Goal: Information Seeking & Learning: Understand process/instructions

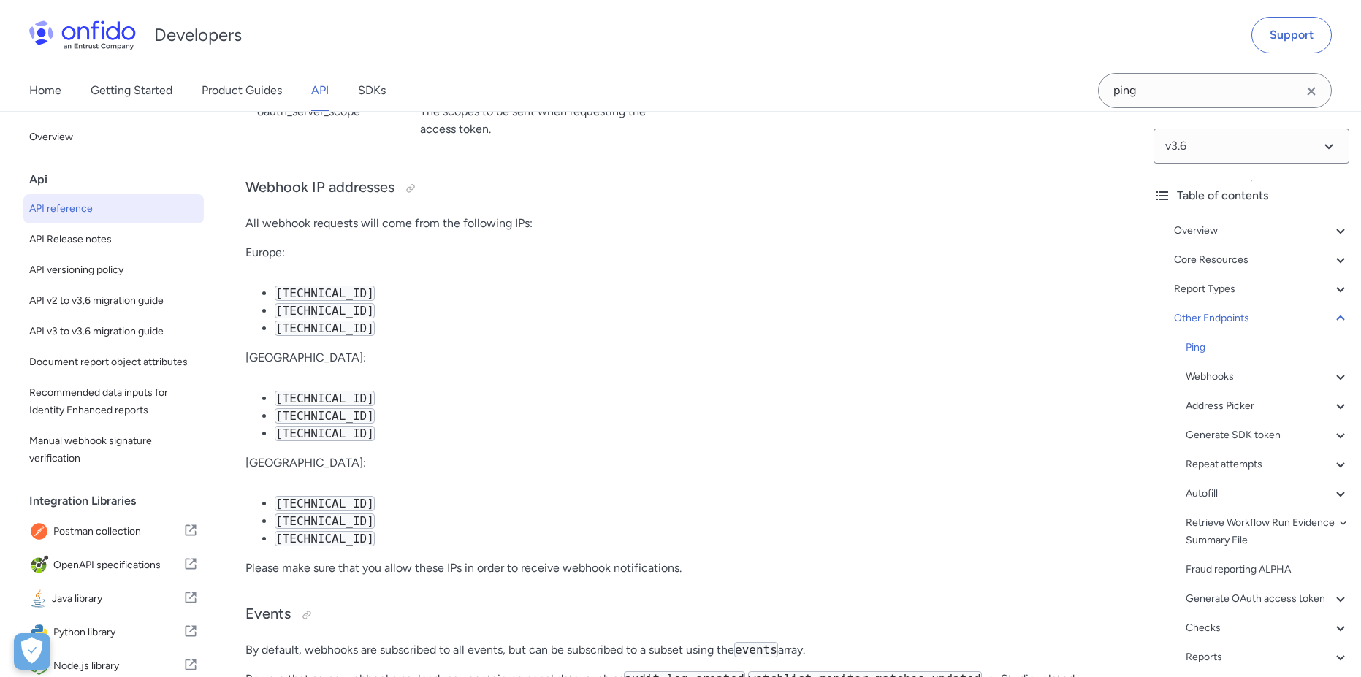
scroll to position [111290, 0]
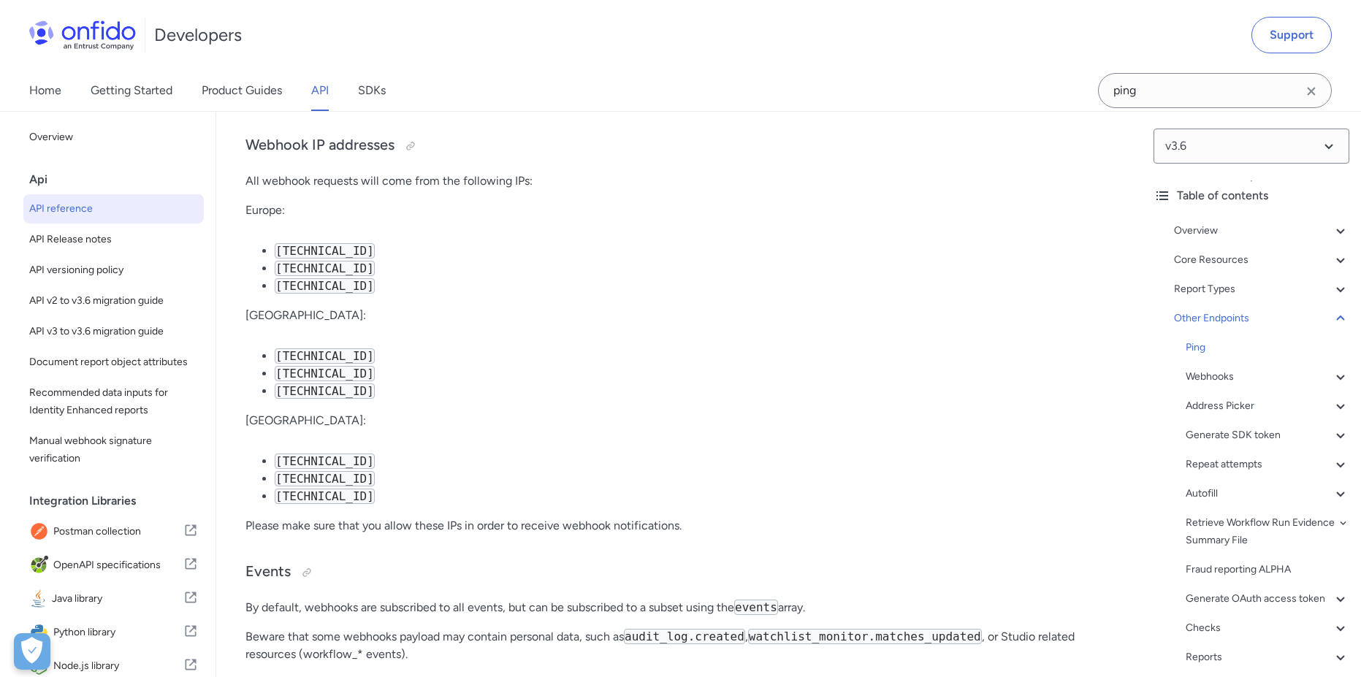
select select "bash"
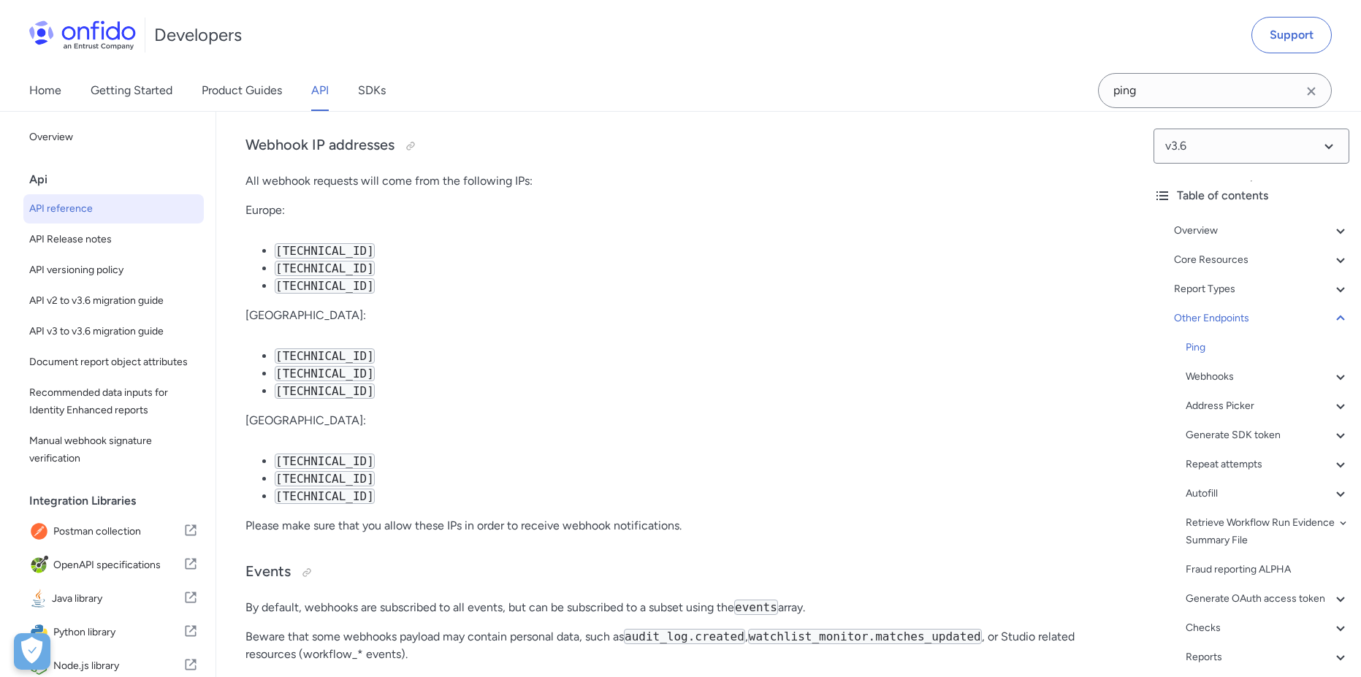
select select "bash"
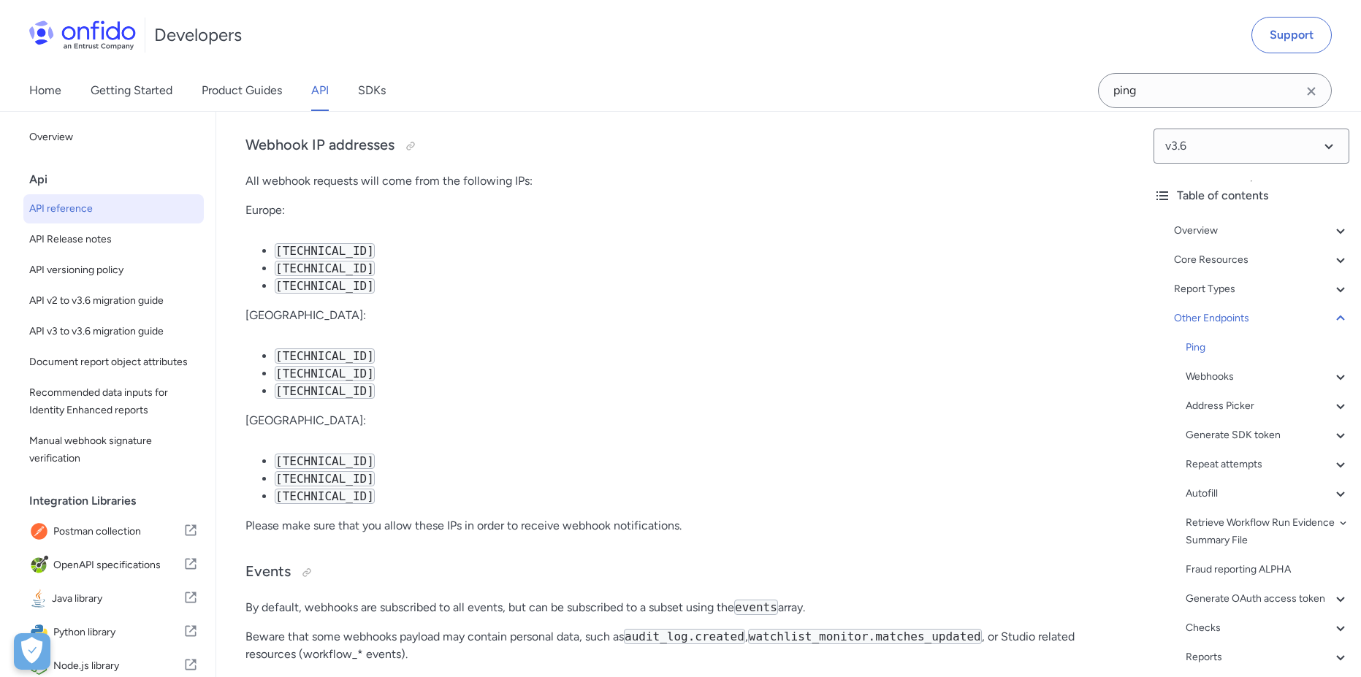
select select "bash"
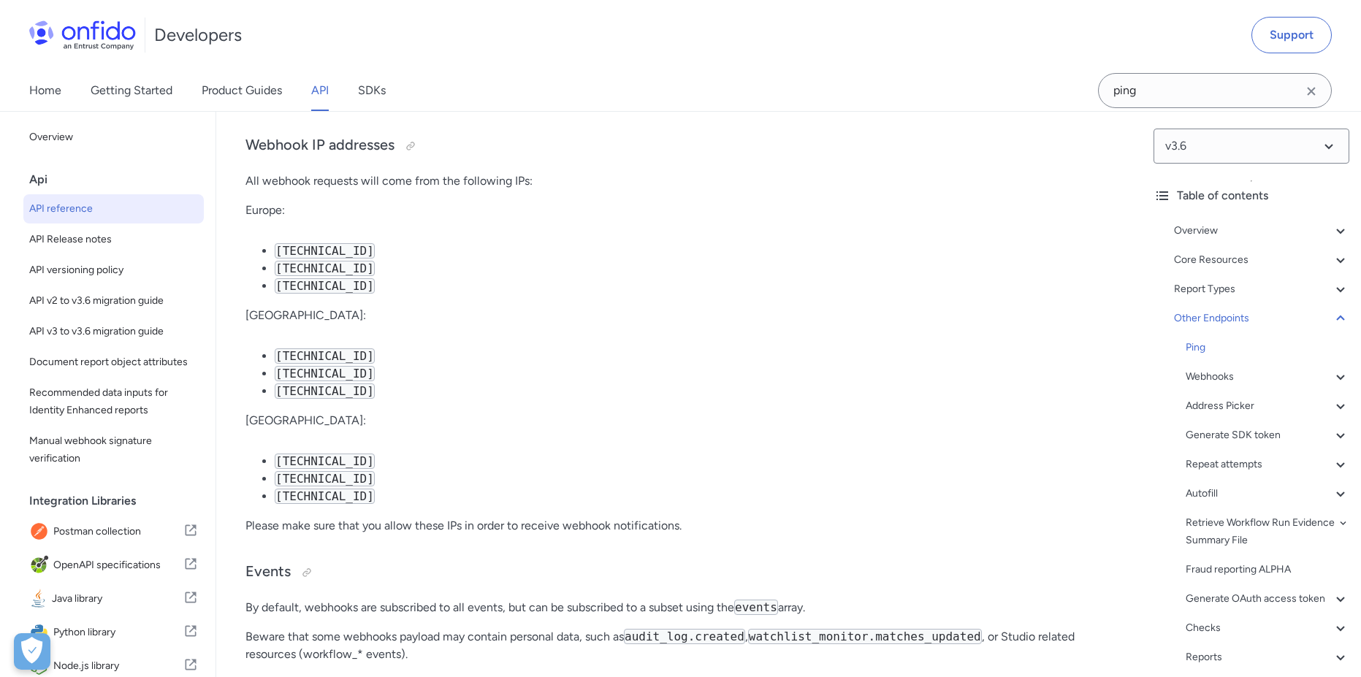
select select "bash"
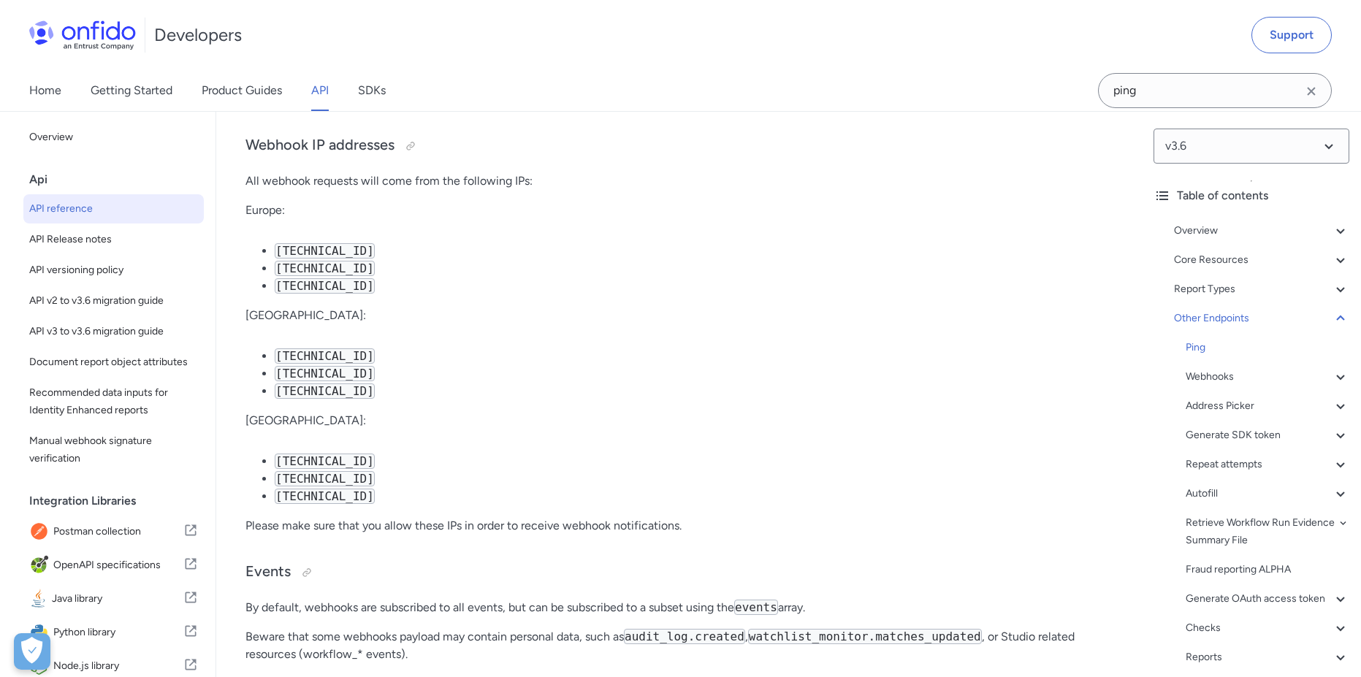
select select "bash"
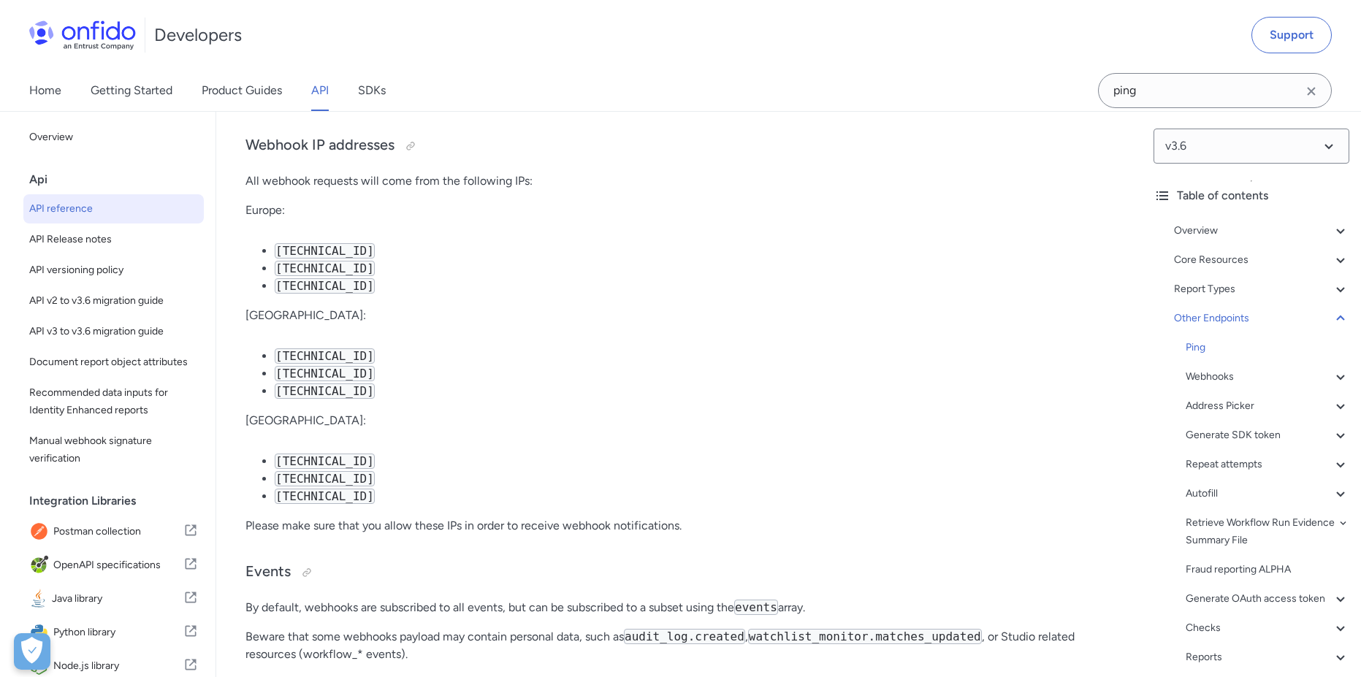
select select "bash"
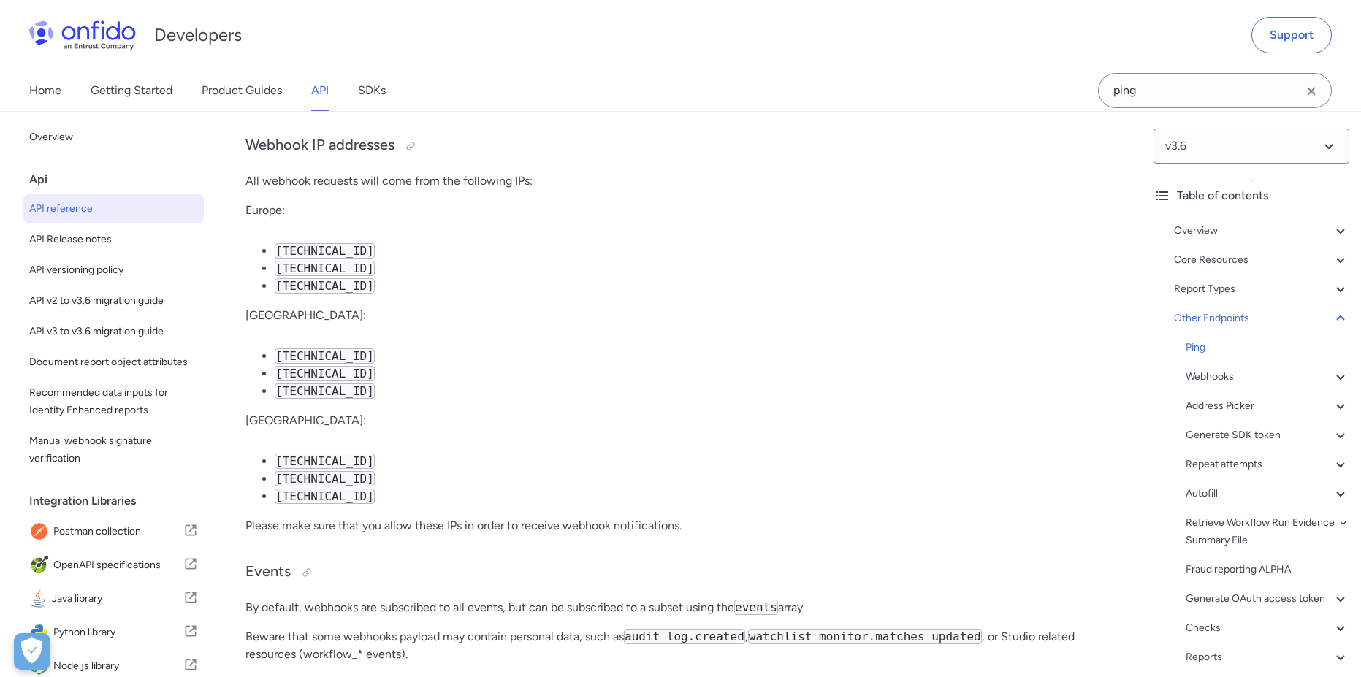
select select "bash"
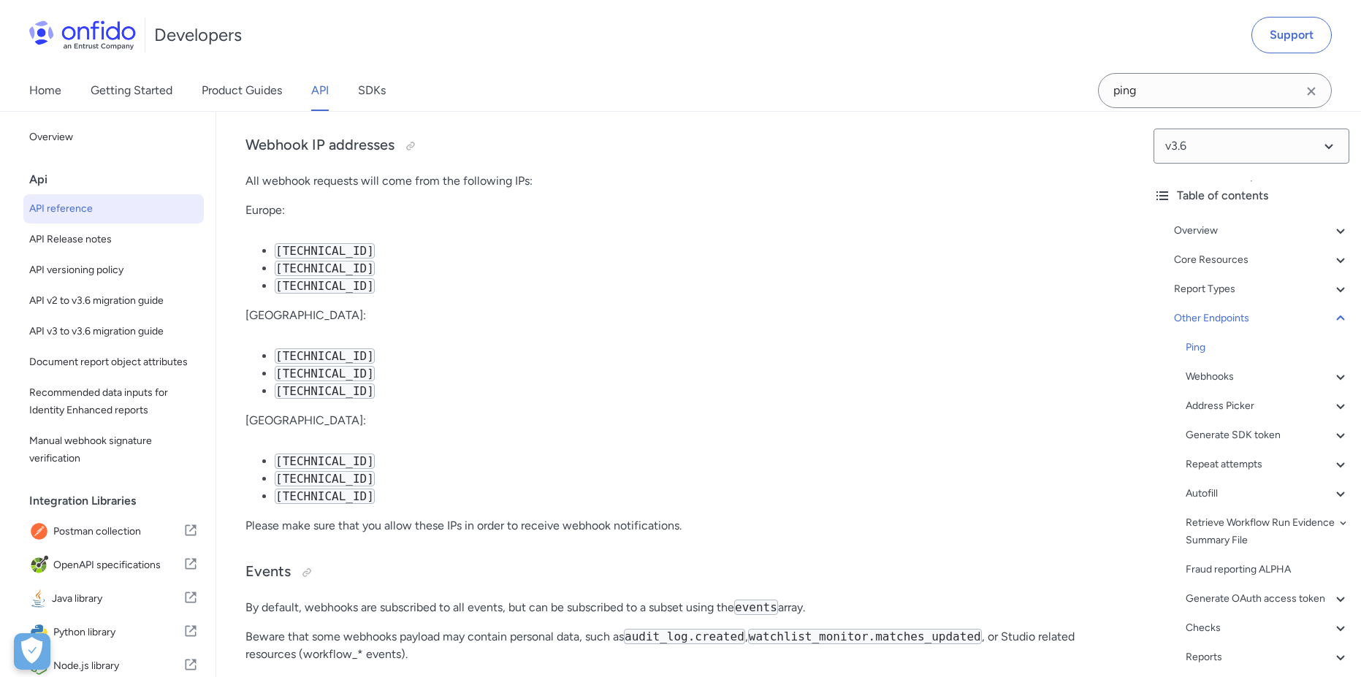
select select "bash"
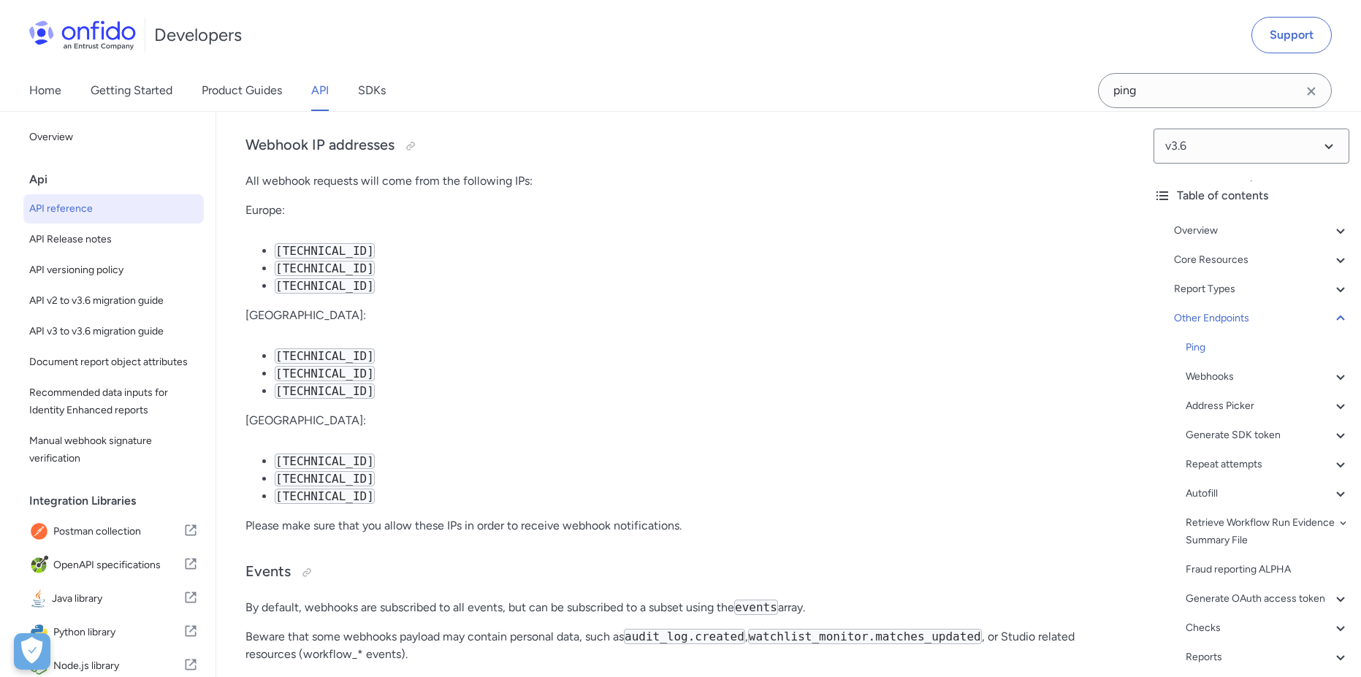
select select "bash"
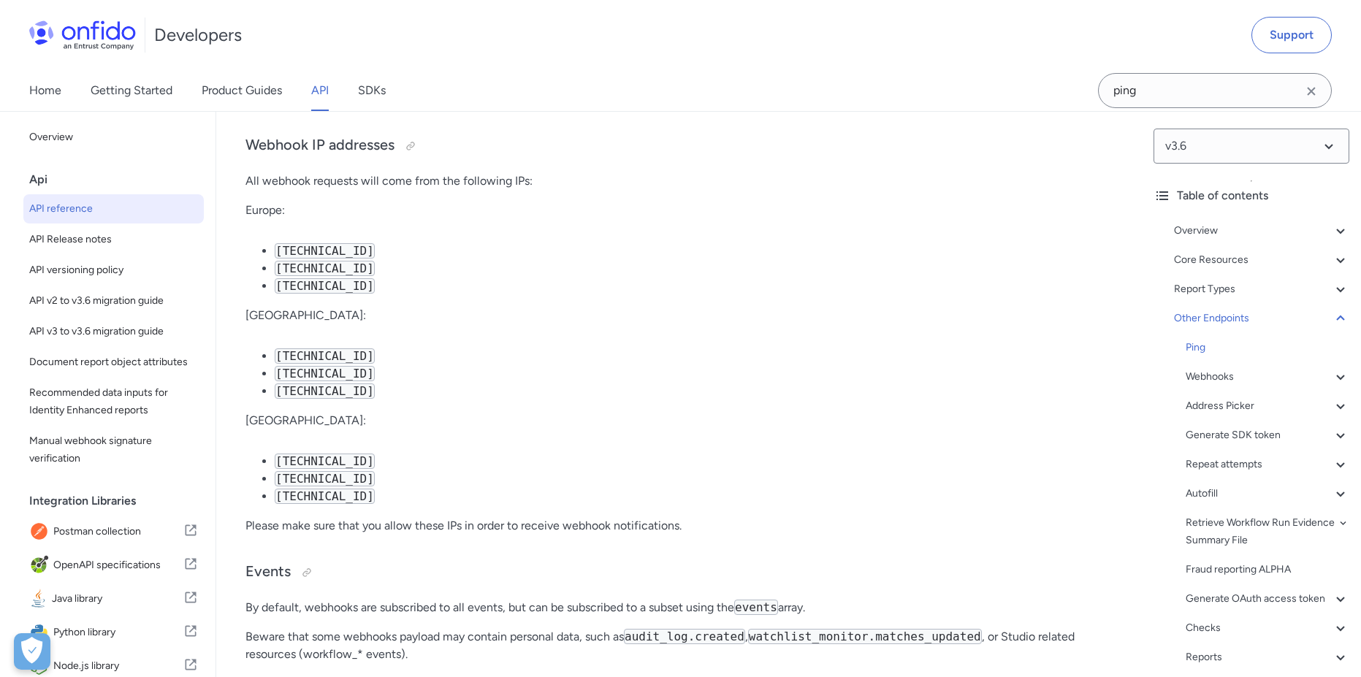
select select "bash"
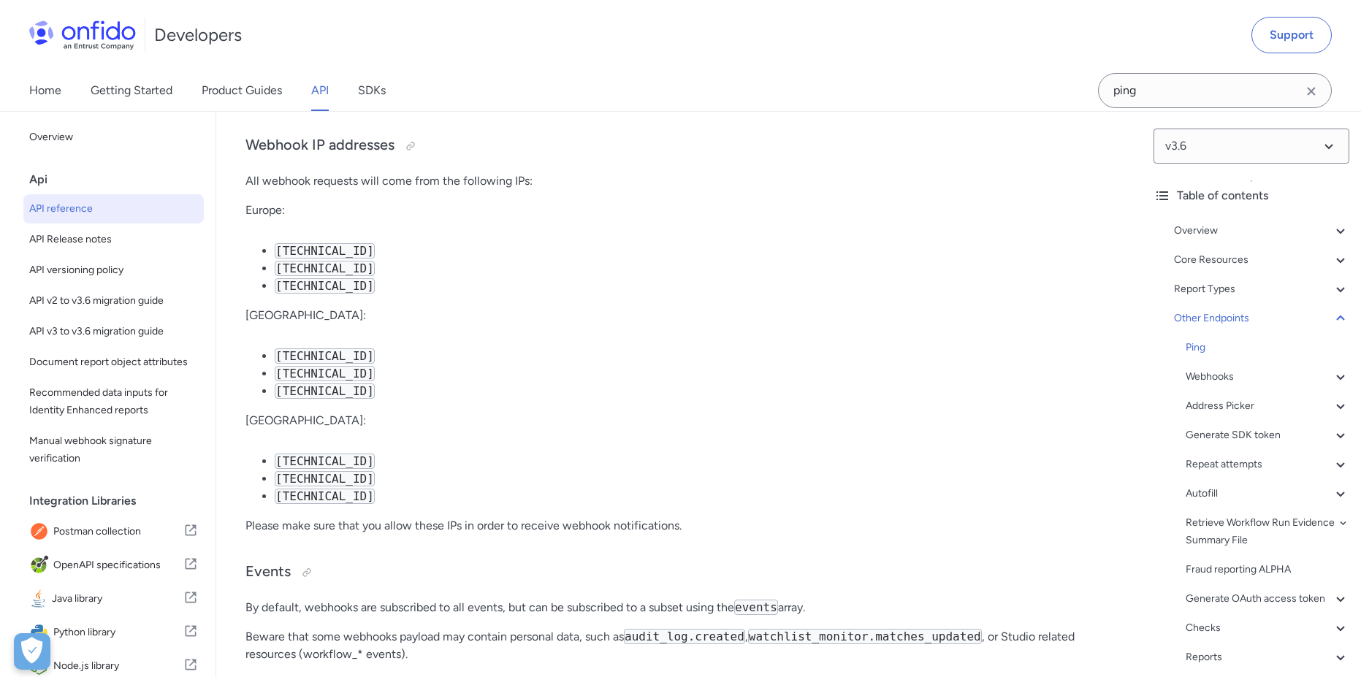
select select "bash"
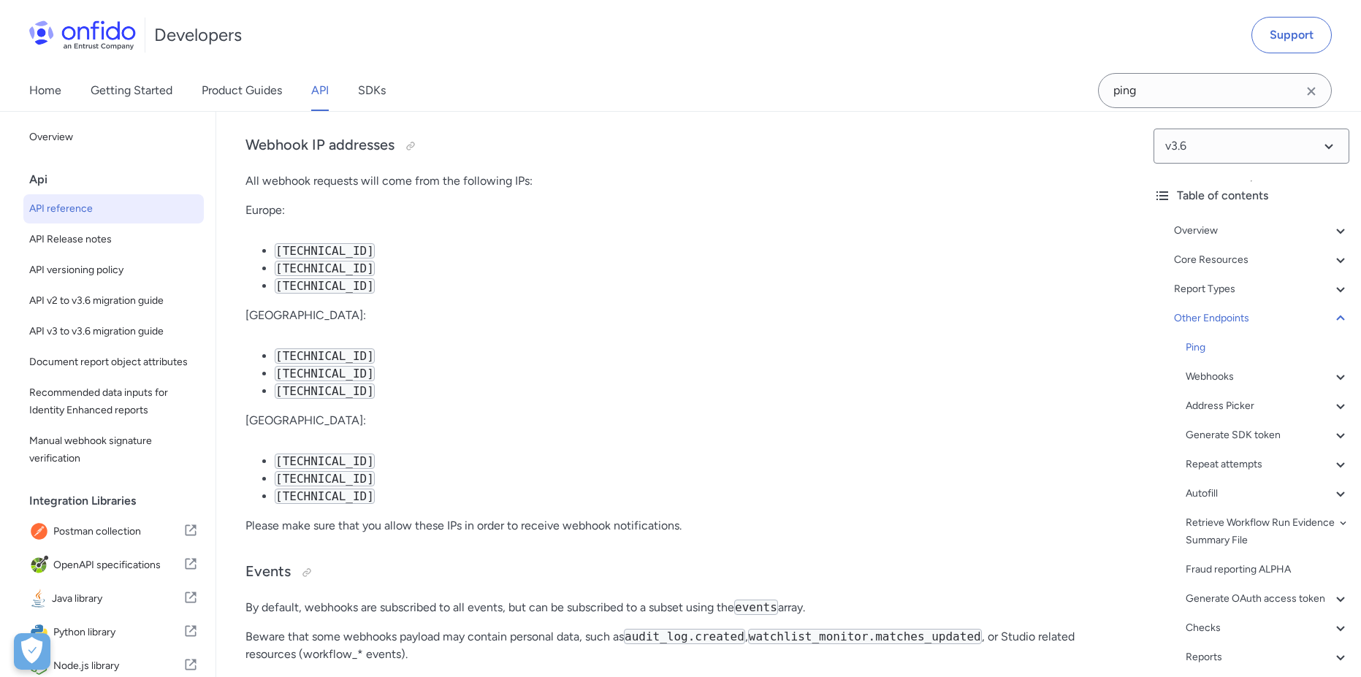
select select "bash"
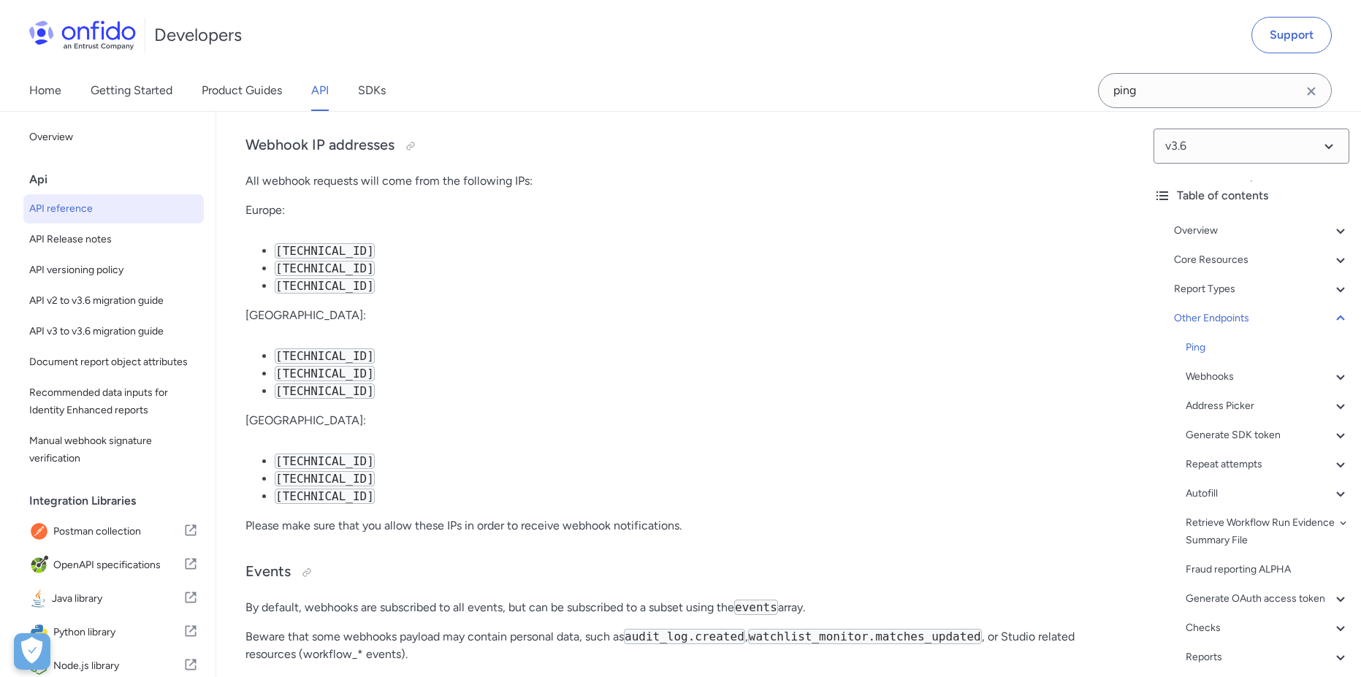
select select "bash"
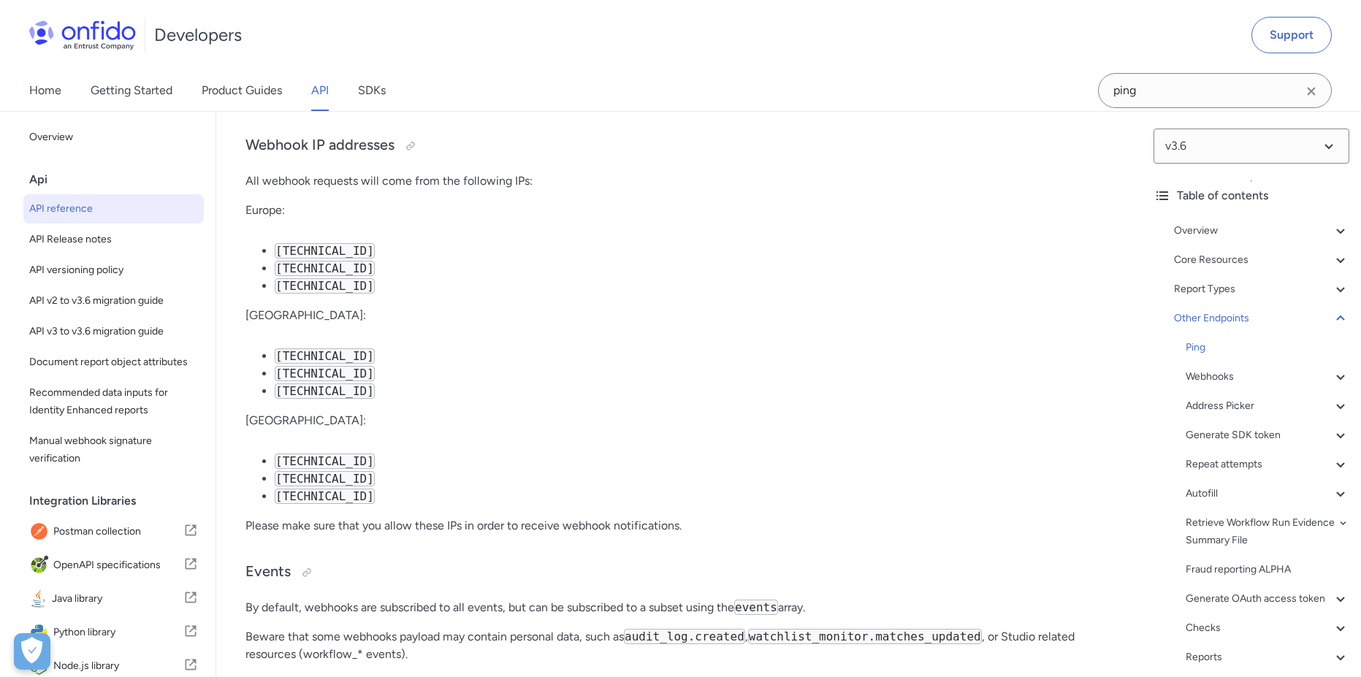
select select "bash"
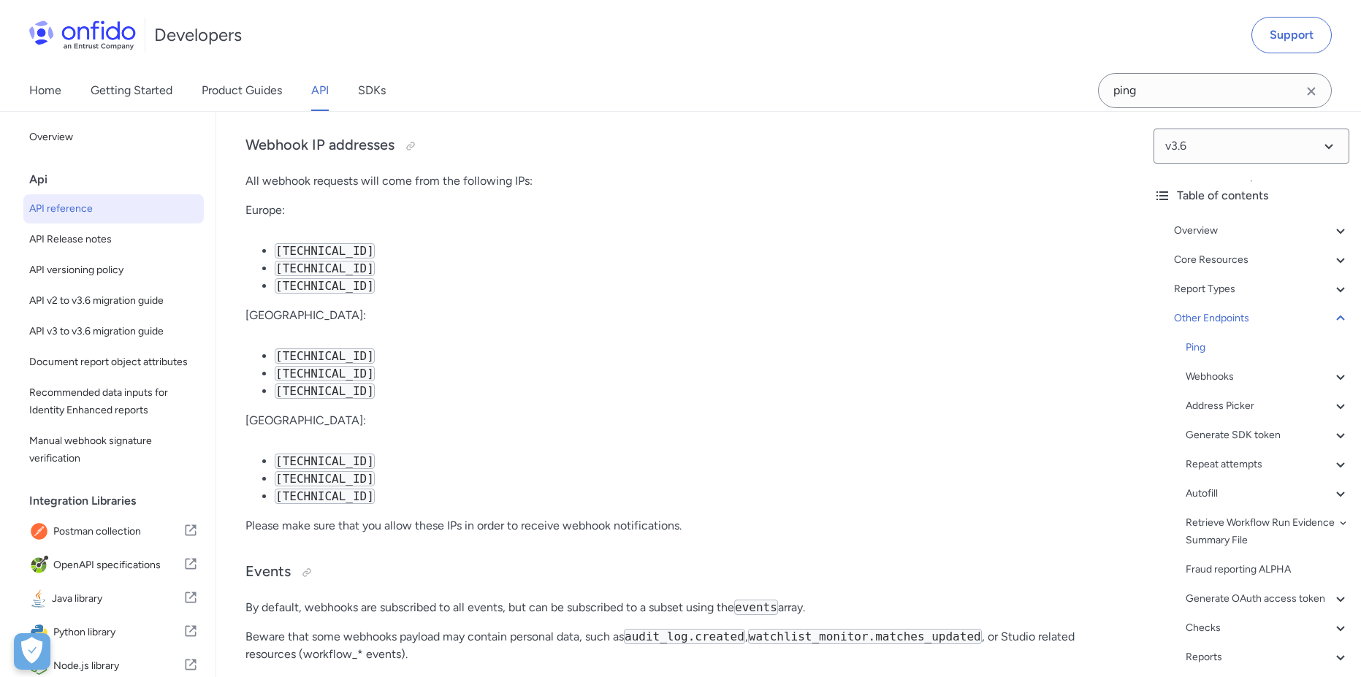
select select "bash"
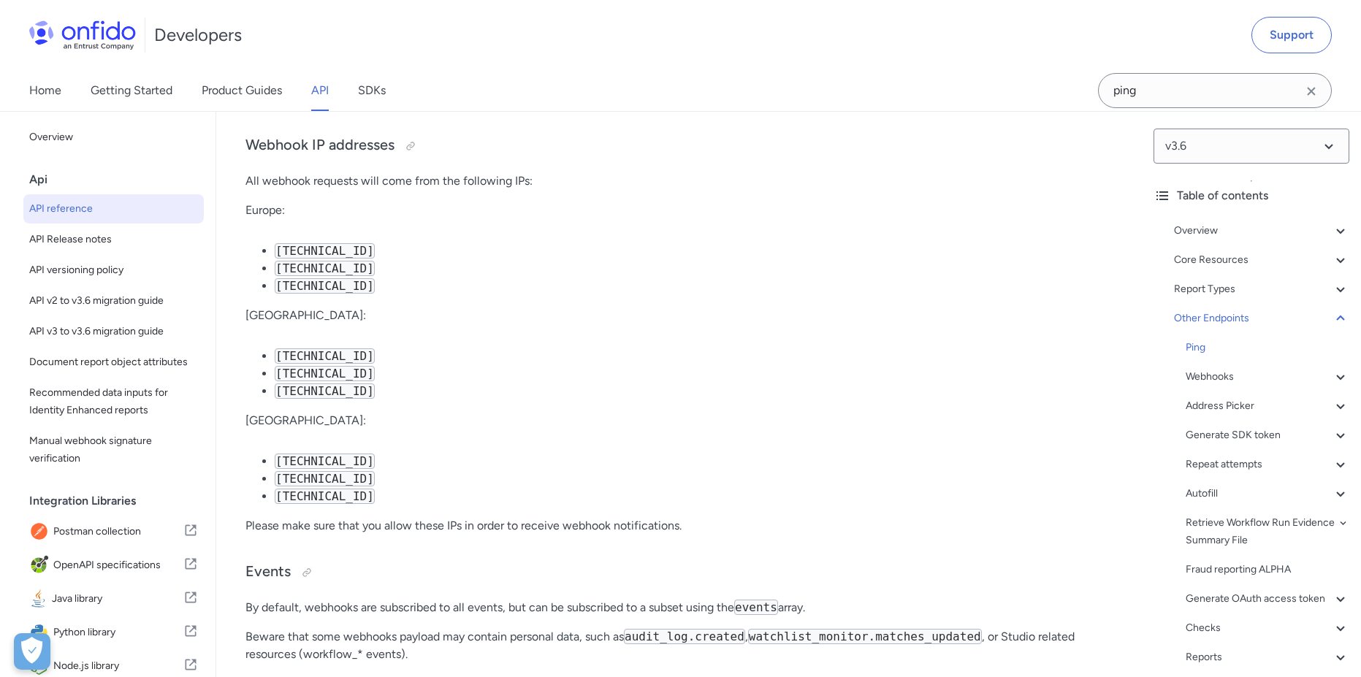
select select "bash"
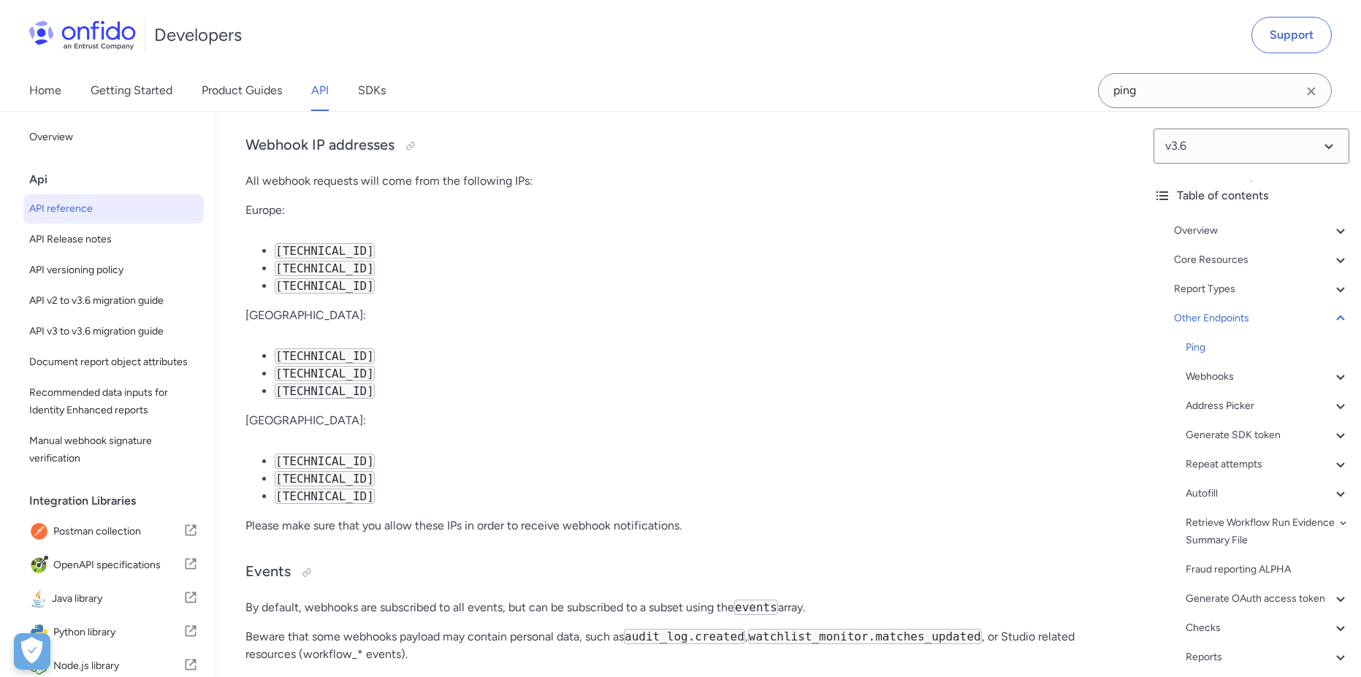
select select "bash"
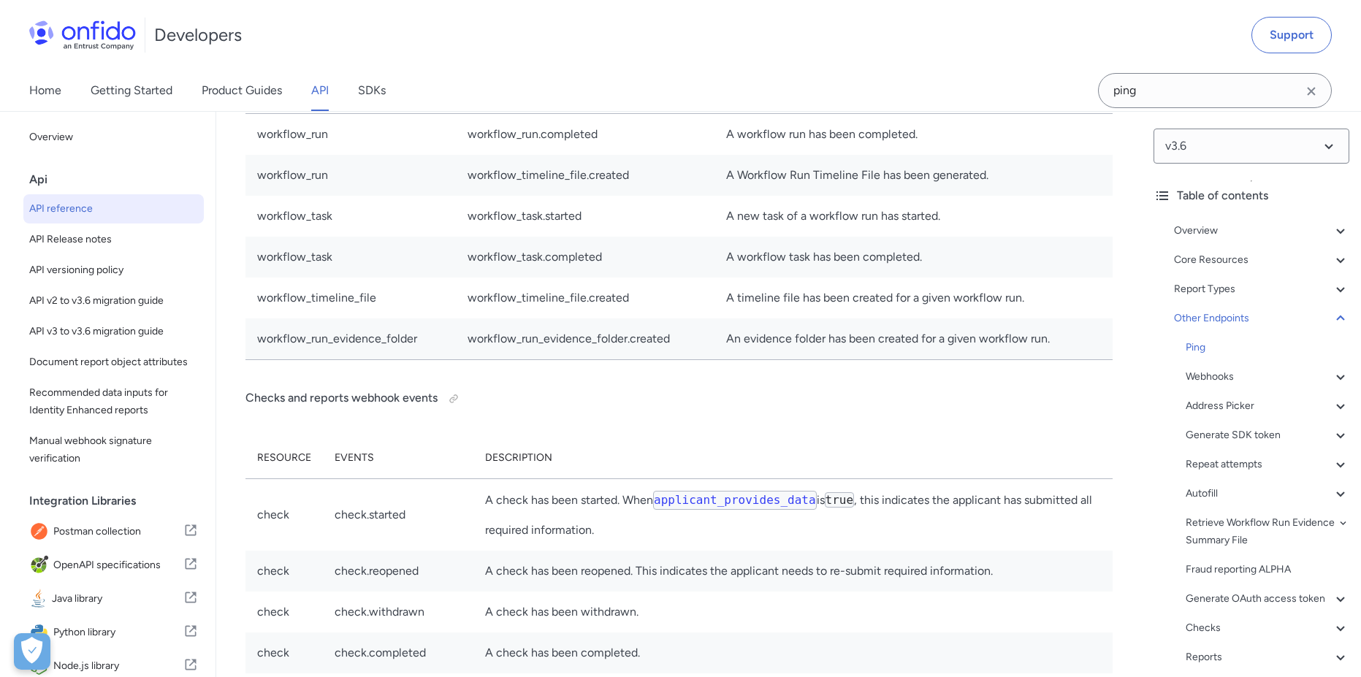
scroll to position [110579, 0]
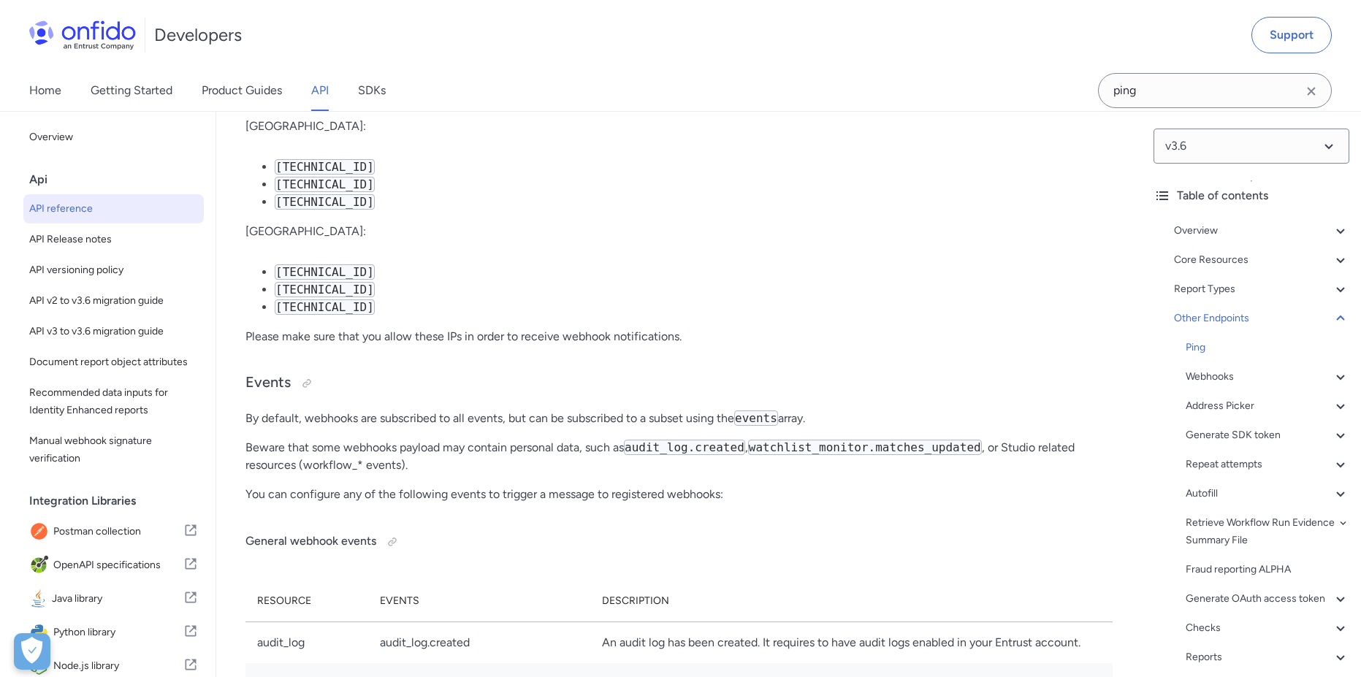
select select "http"
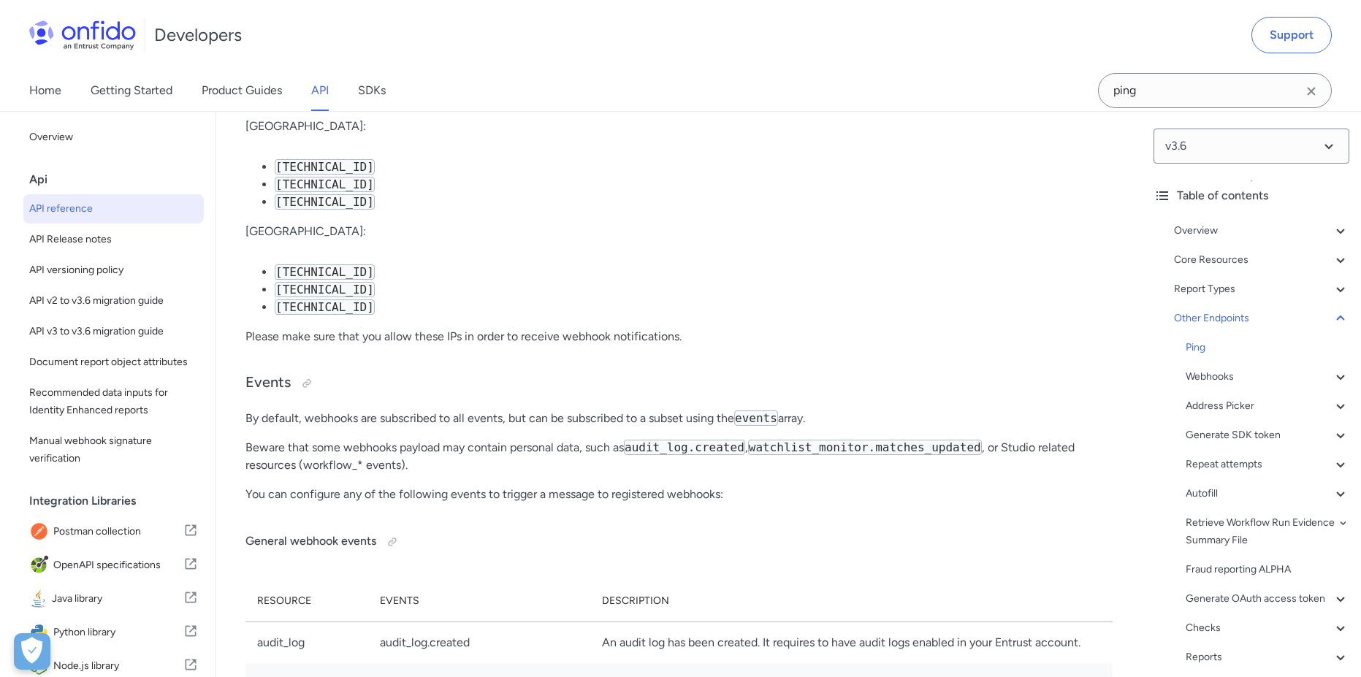
select select "http"
select select "ruby"
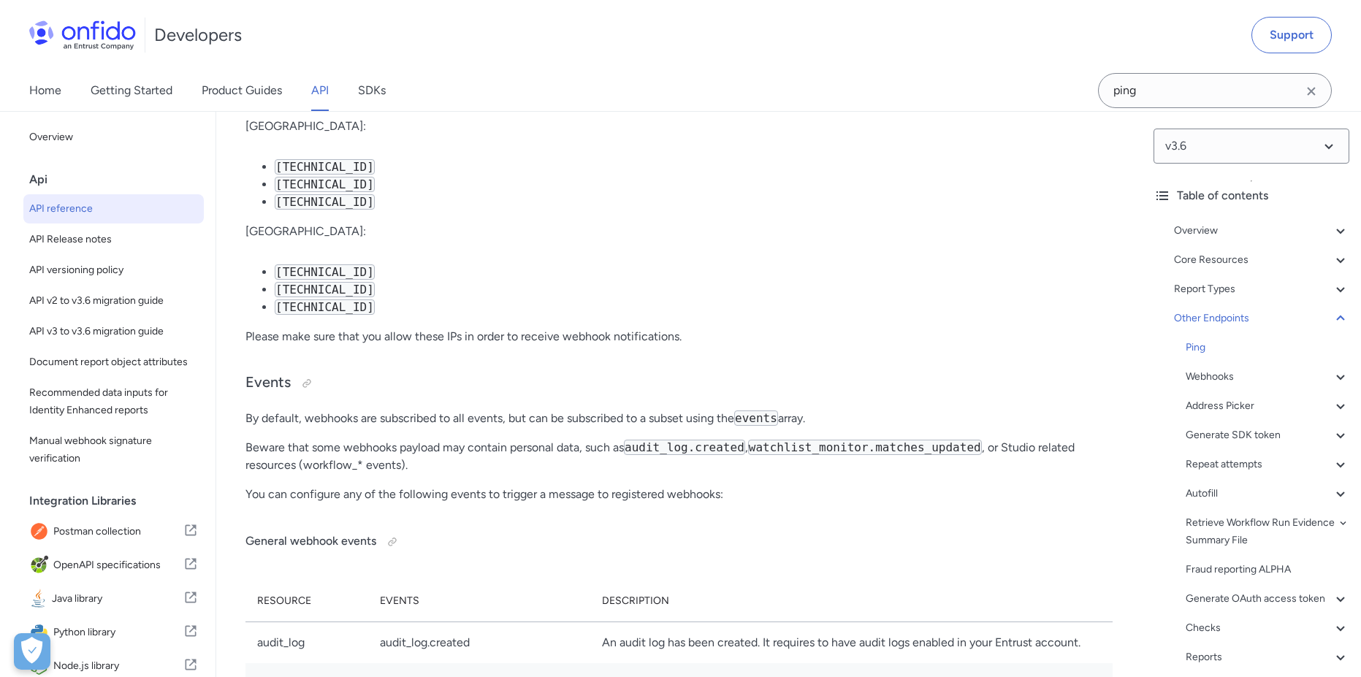
select select "ruby"
select select "http"
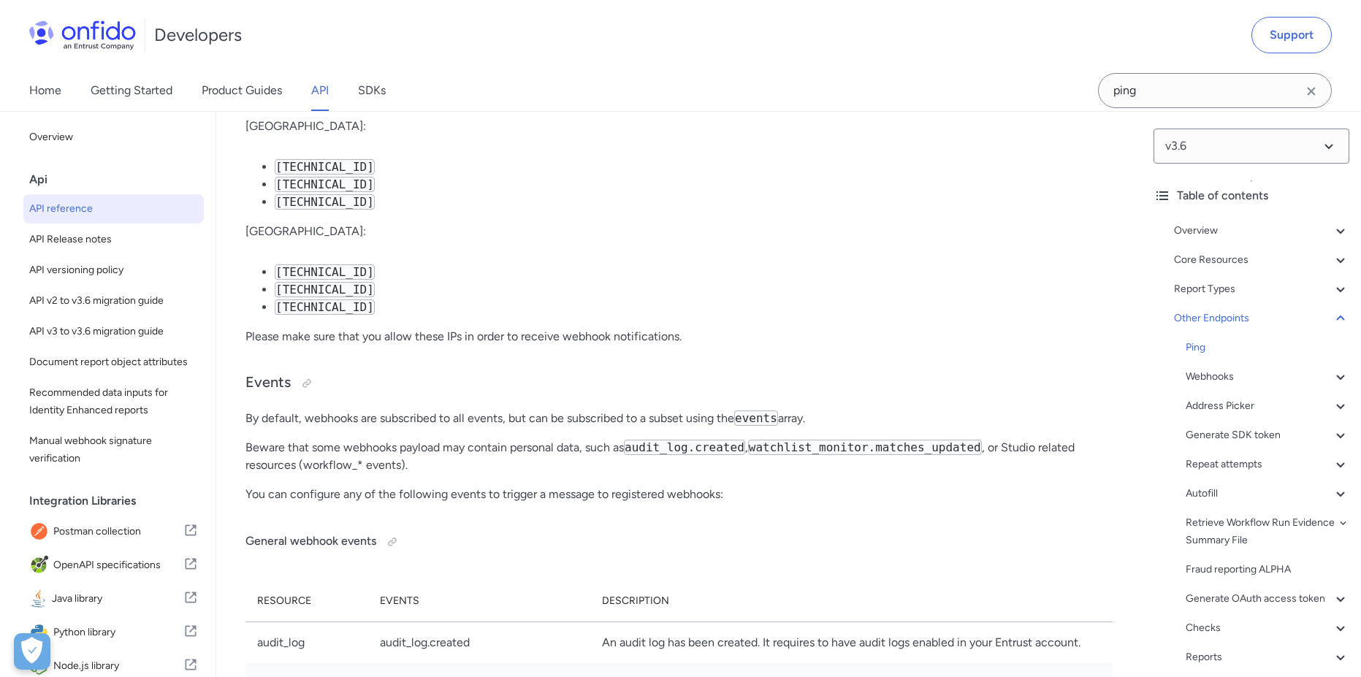
select select "http"
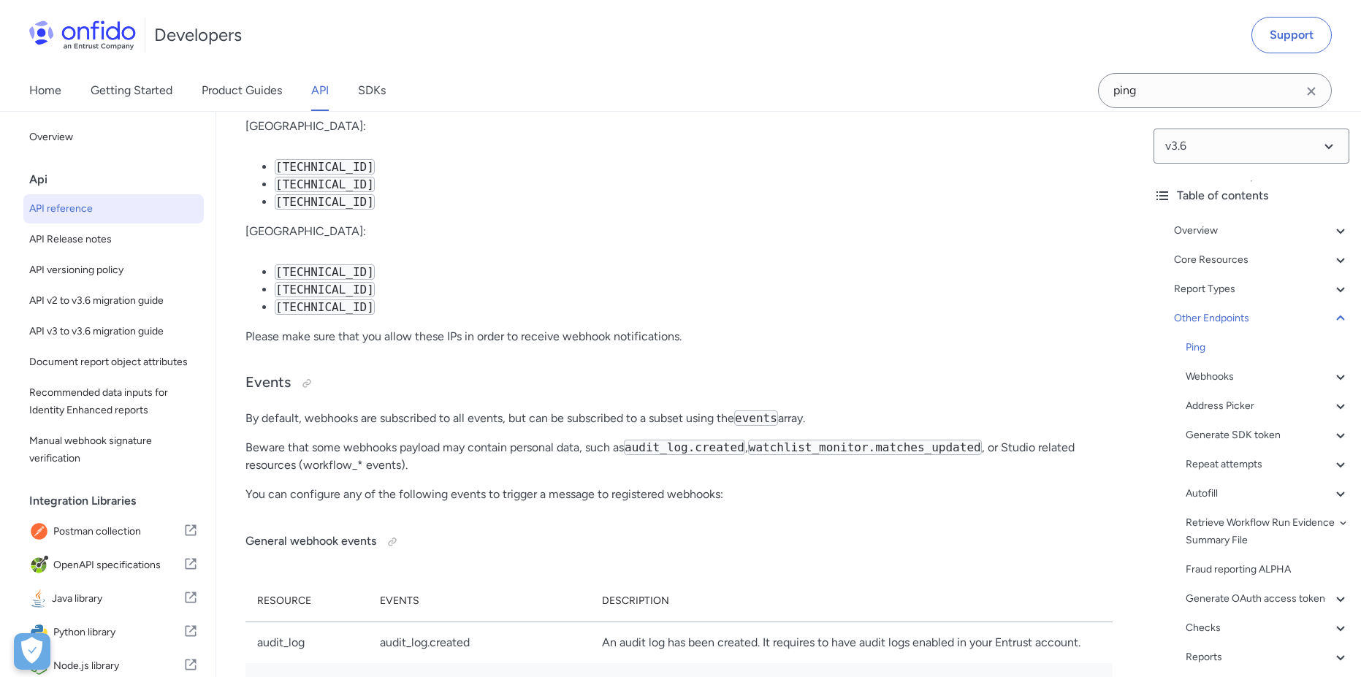
select select "http"
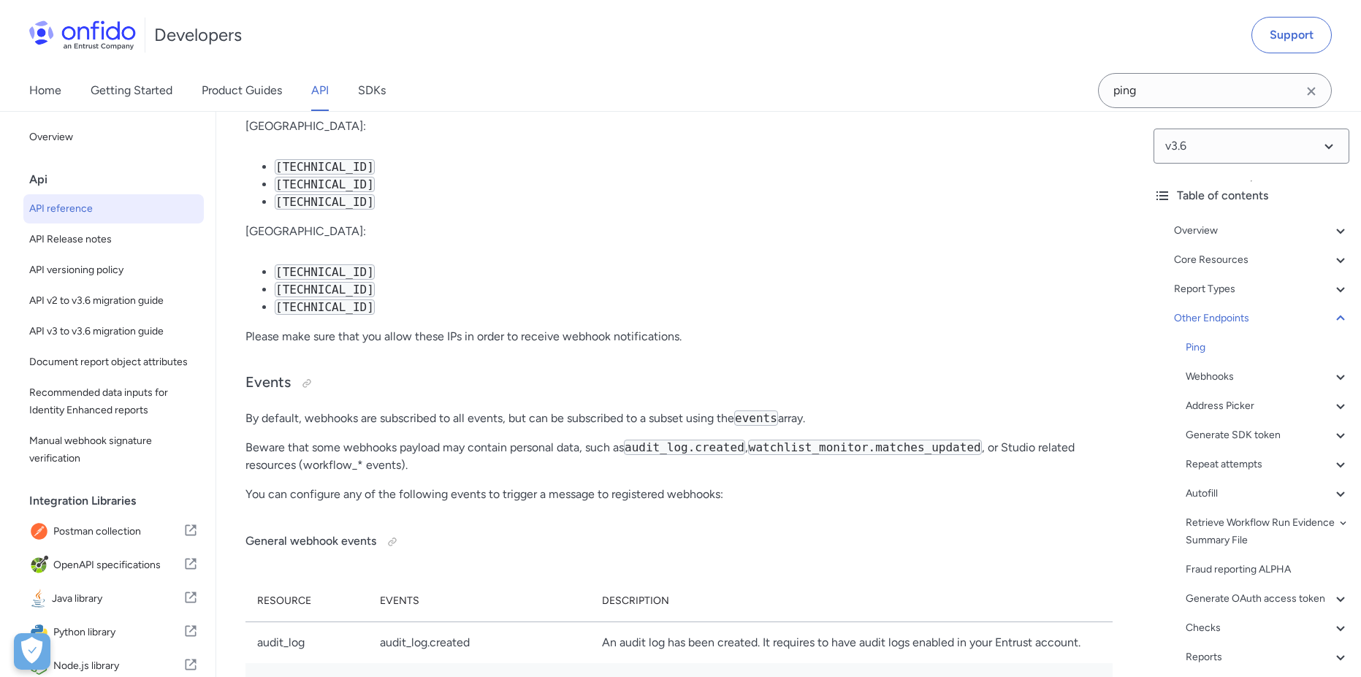
select select "http"
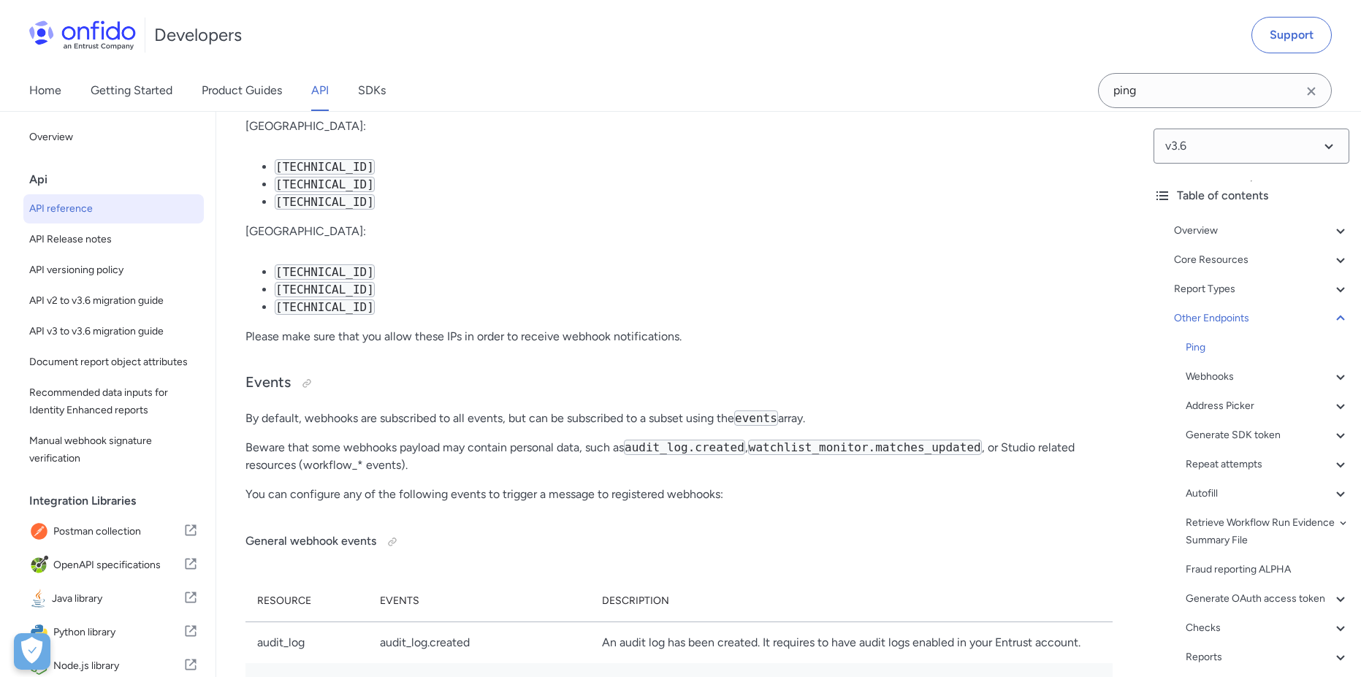
select select "http"
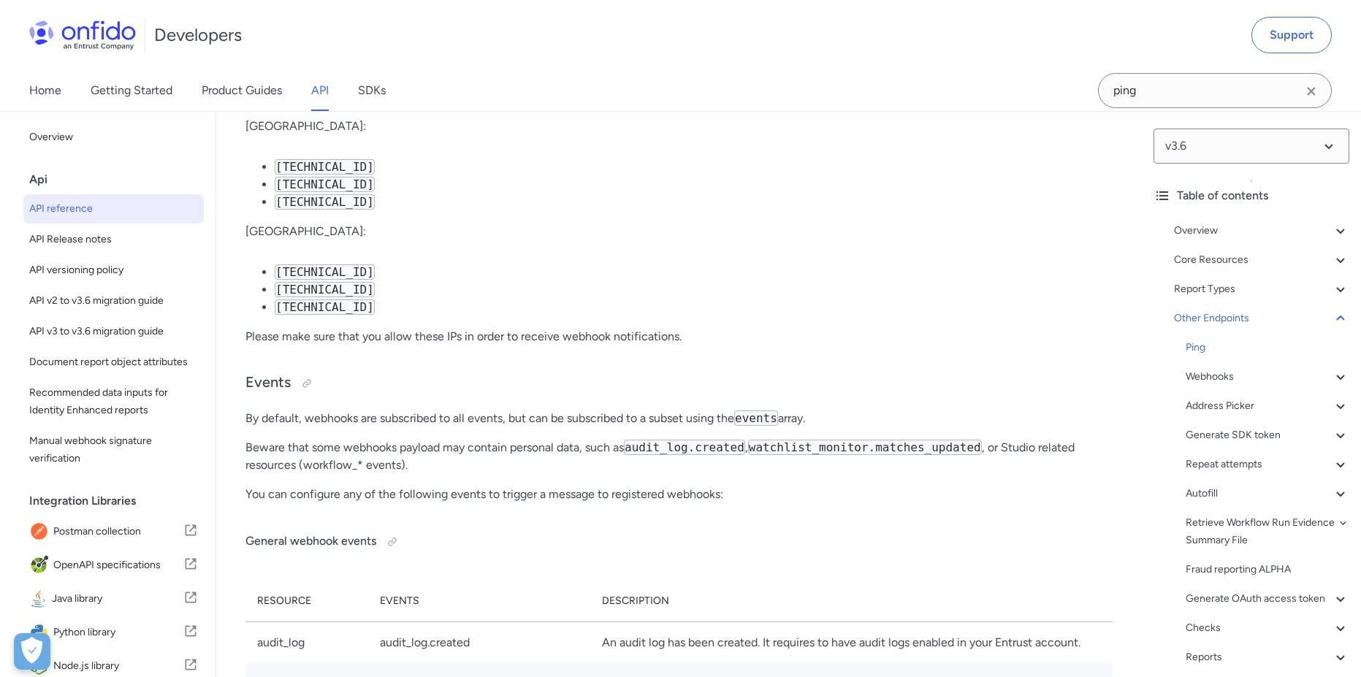
select select "http"
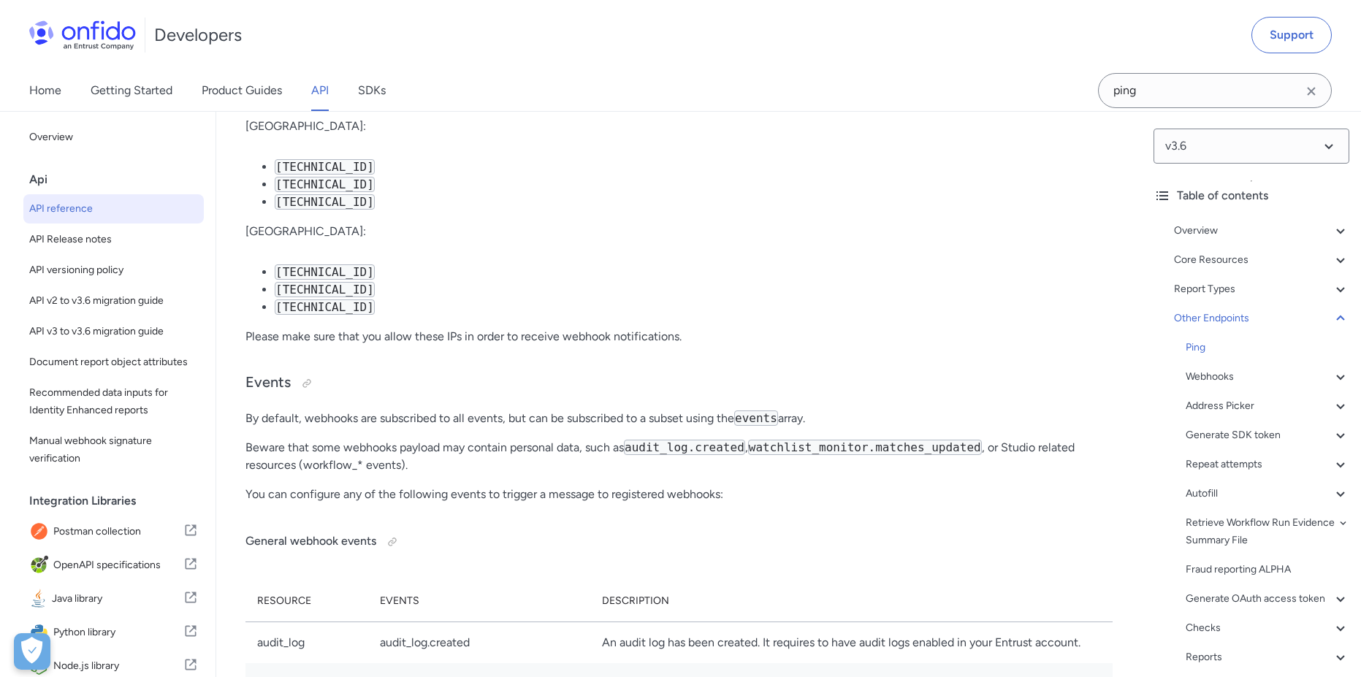
select select "http"
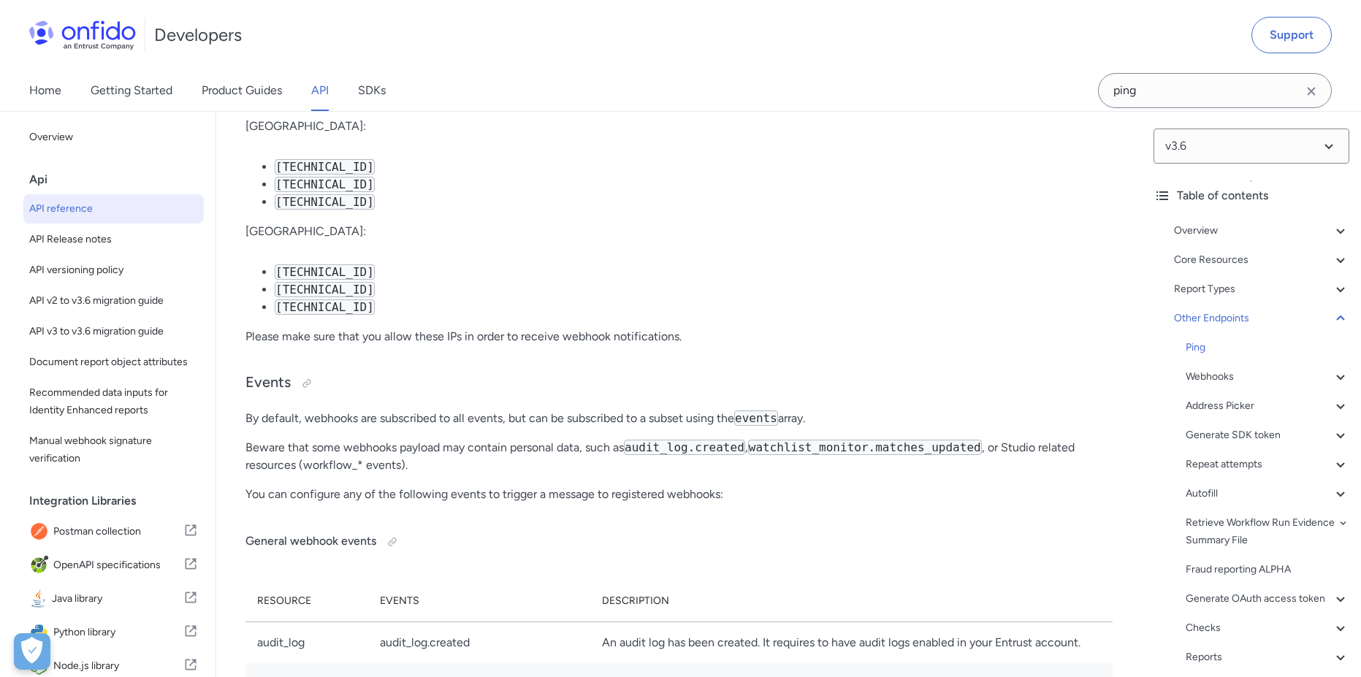
select select "http"
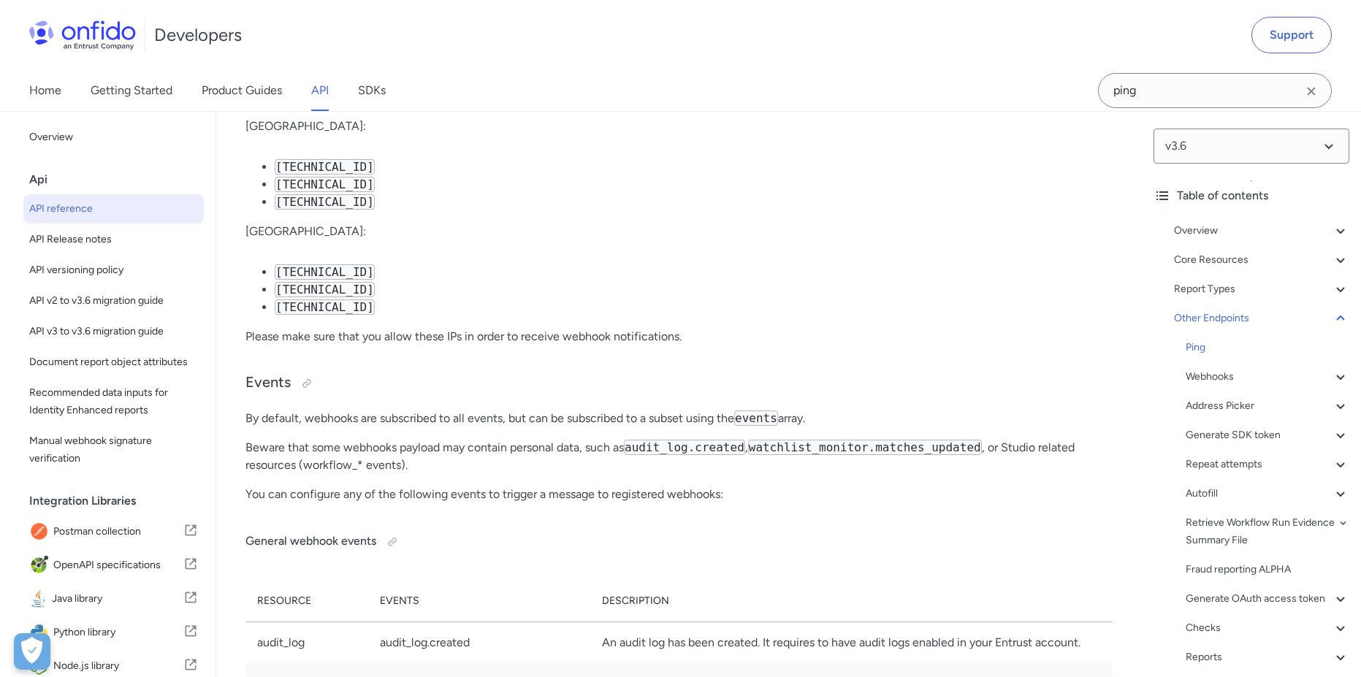
select select "http"
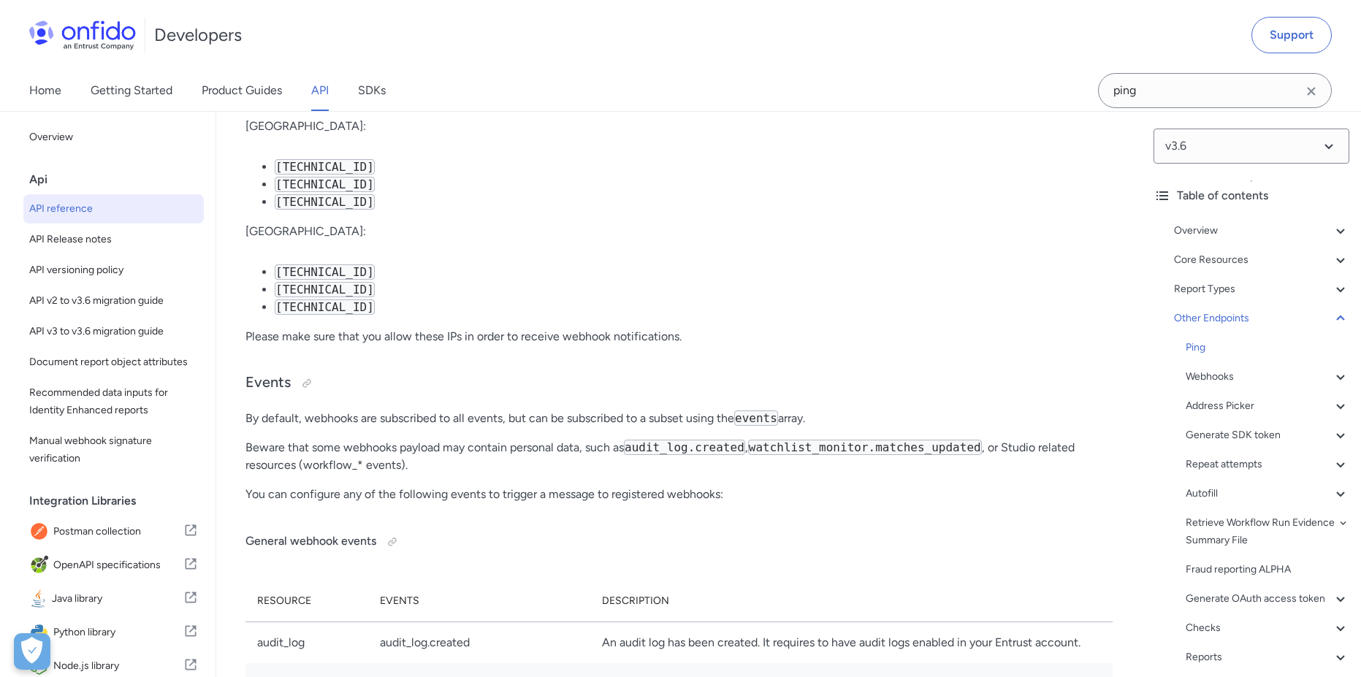
select select "http"
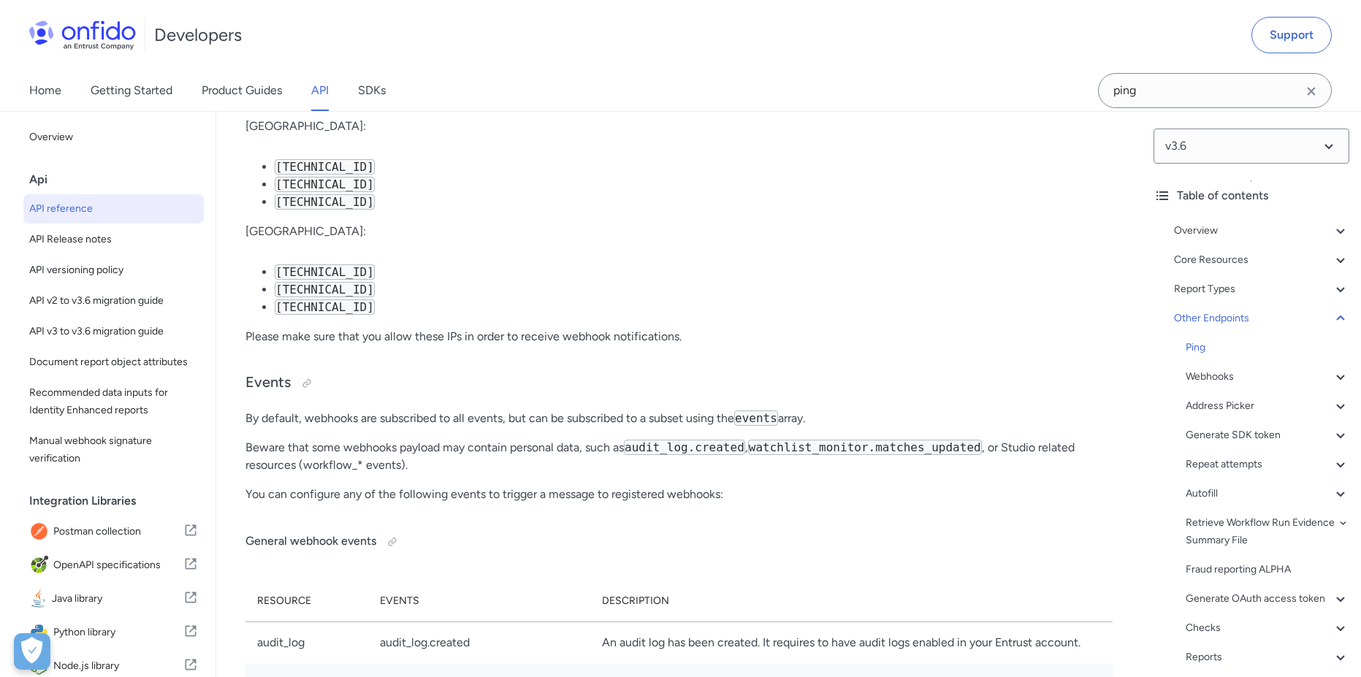
select select "http"
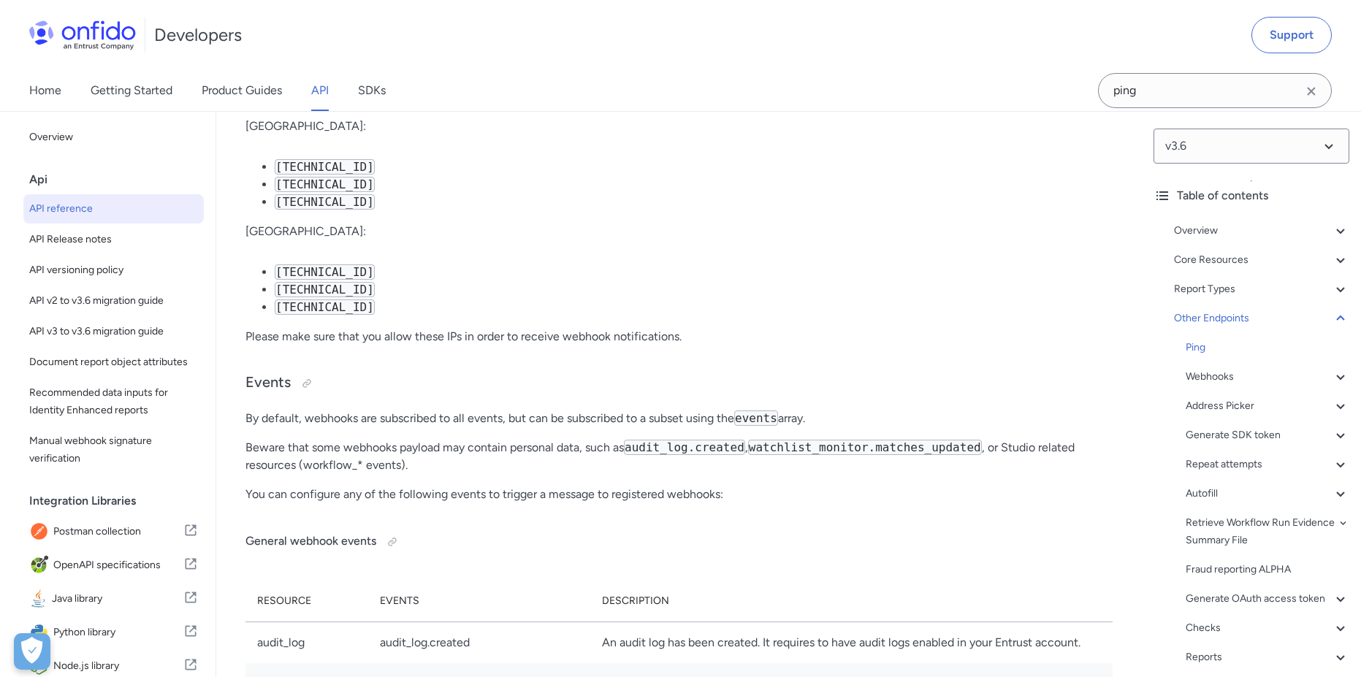
select select "http"
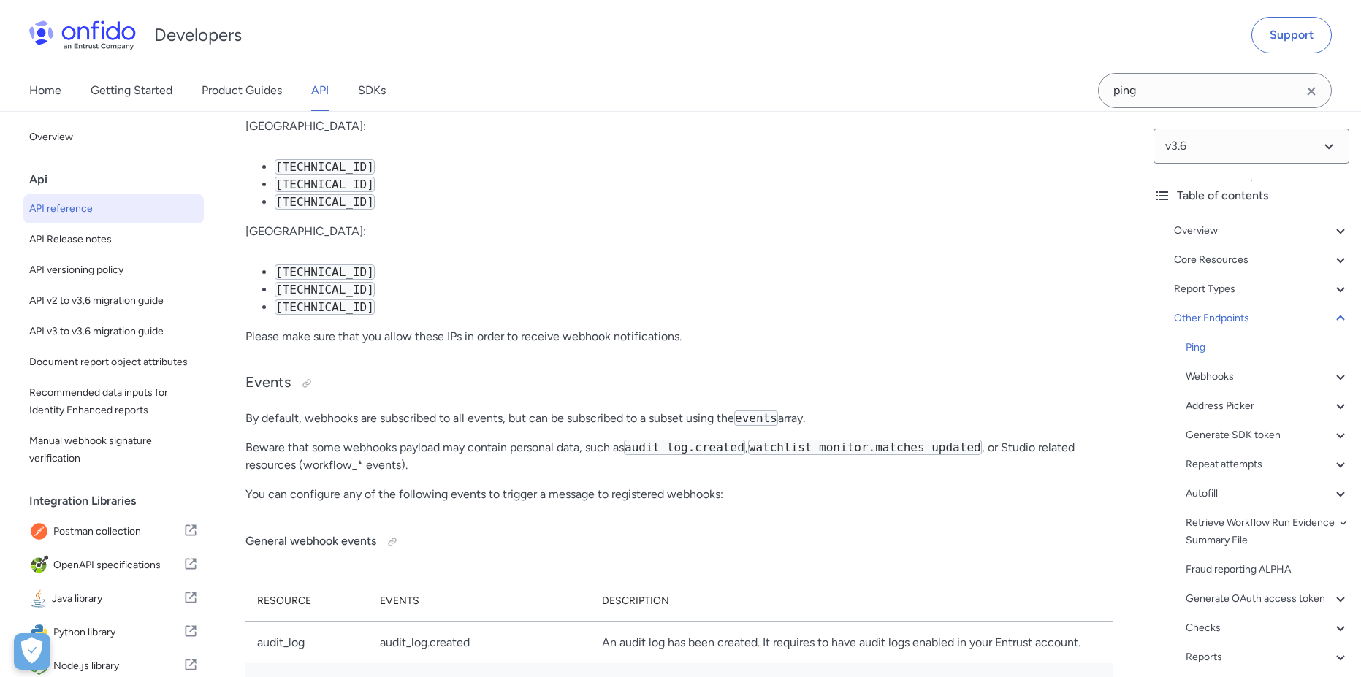
select select "http"
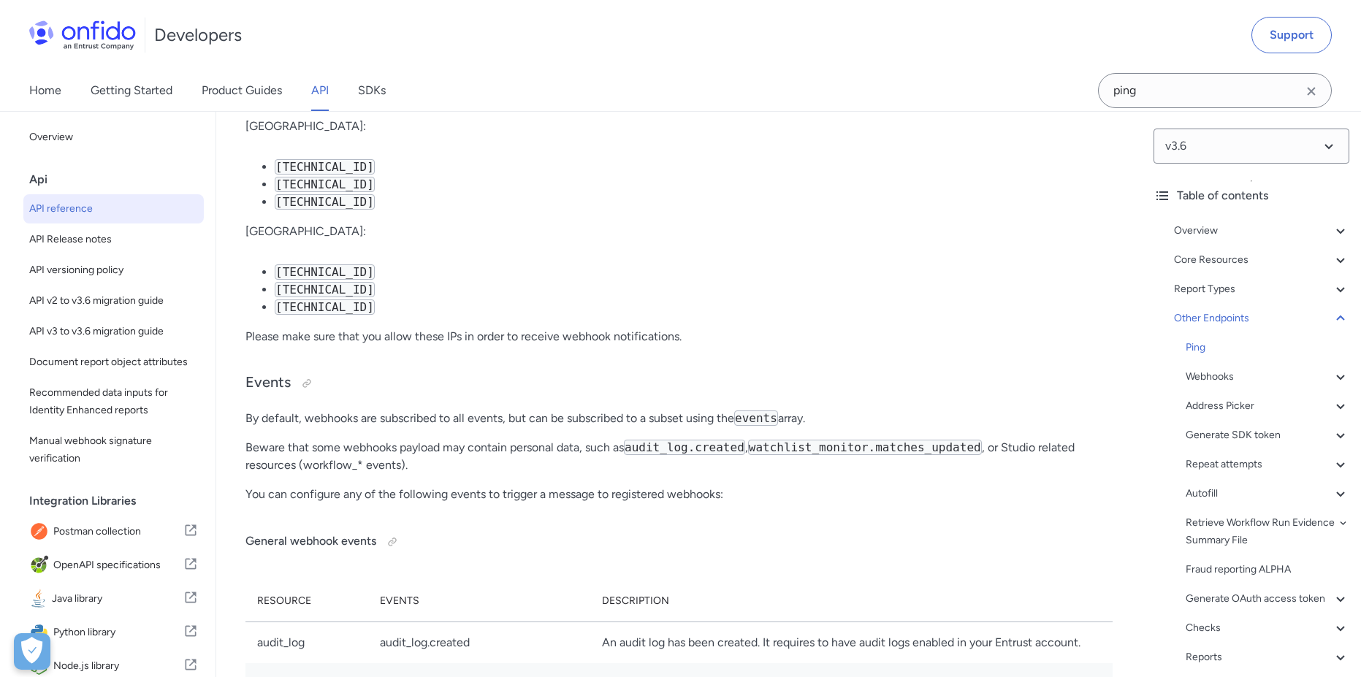
select select "http"
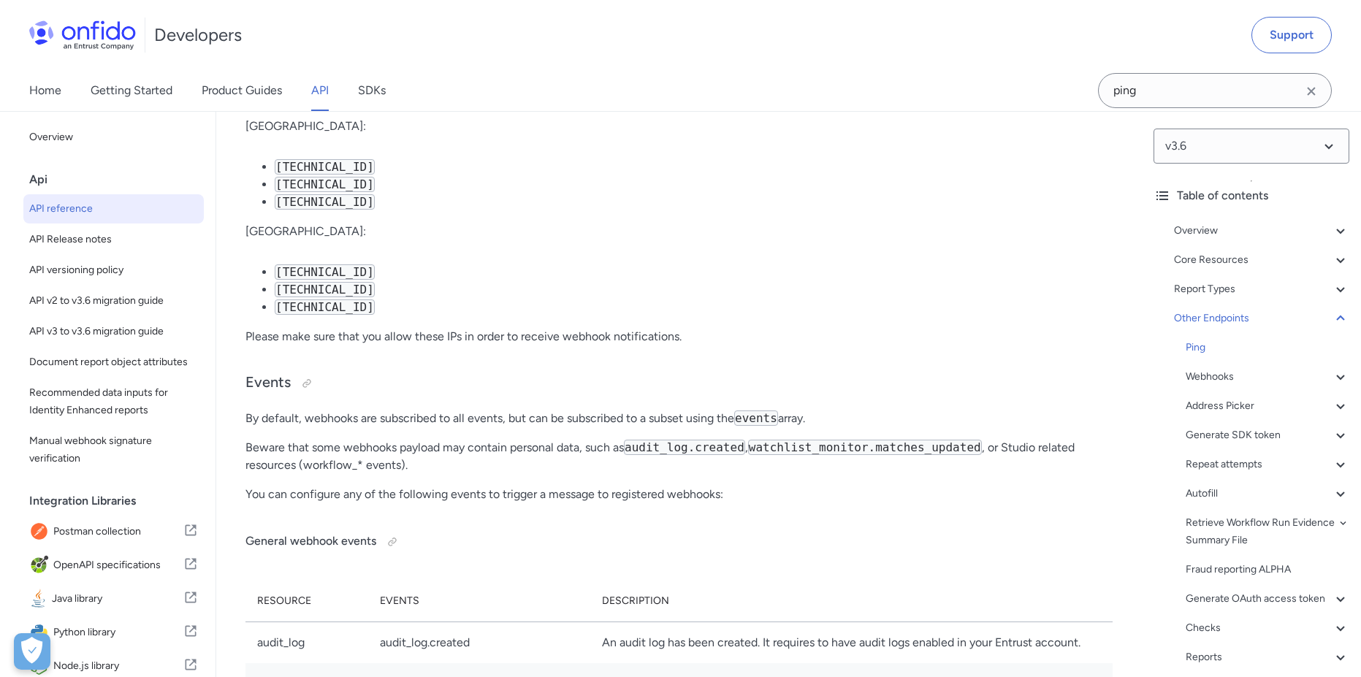
select select "http"
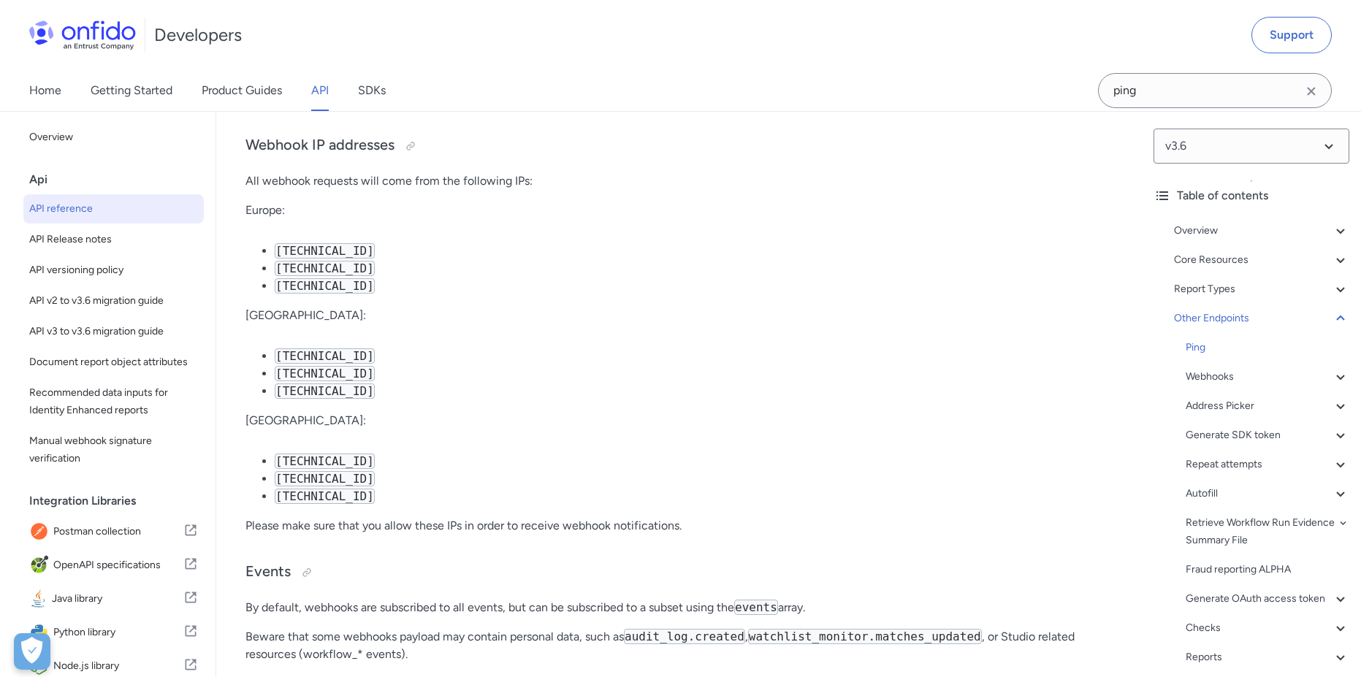
click at [1331, 256] on icon at bounding box center [1340, 260] width 18 height 18
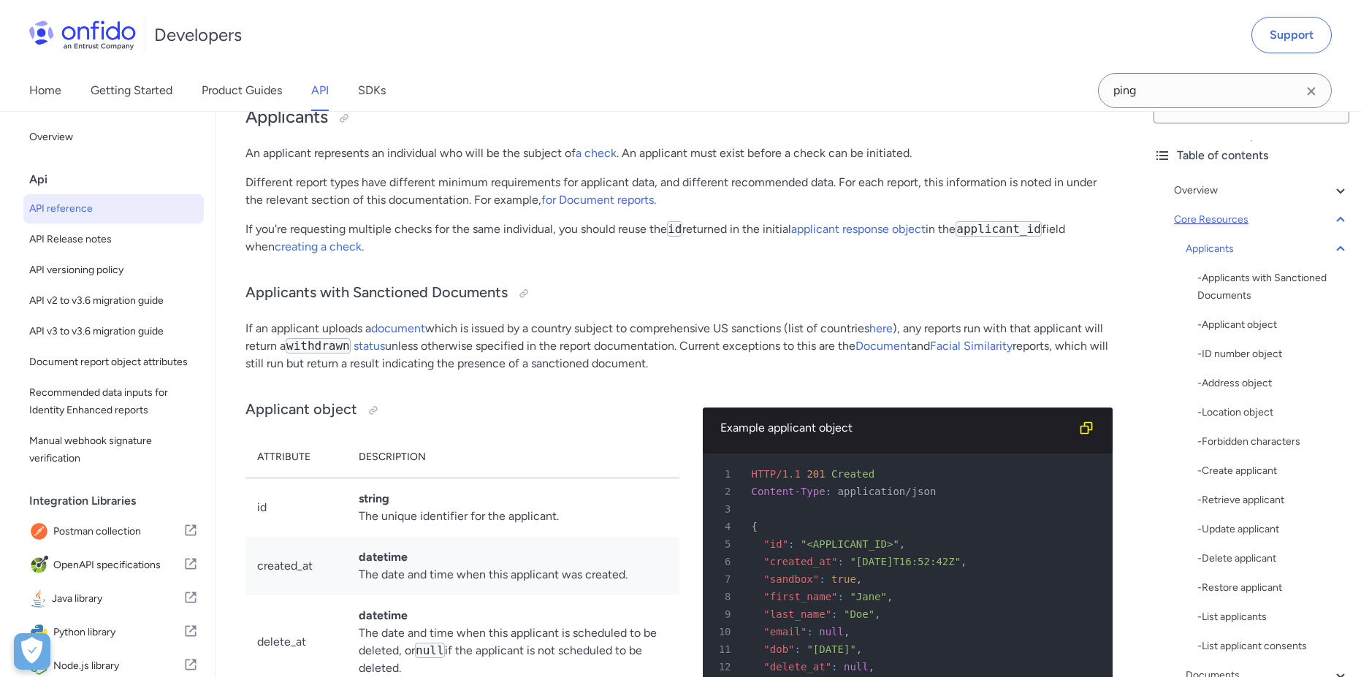
scroll to position [88, 0]
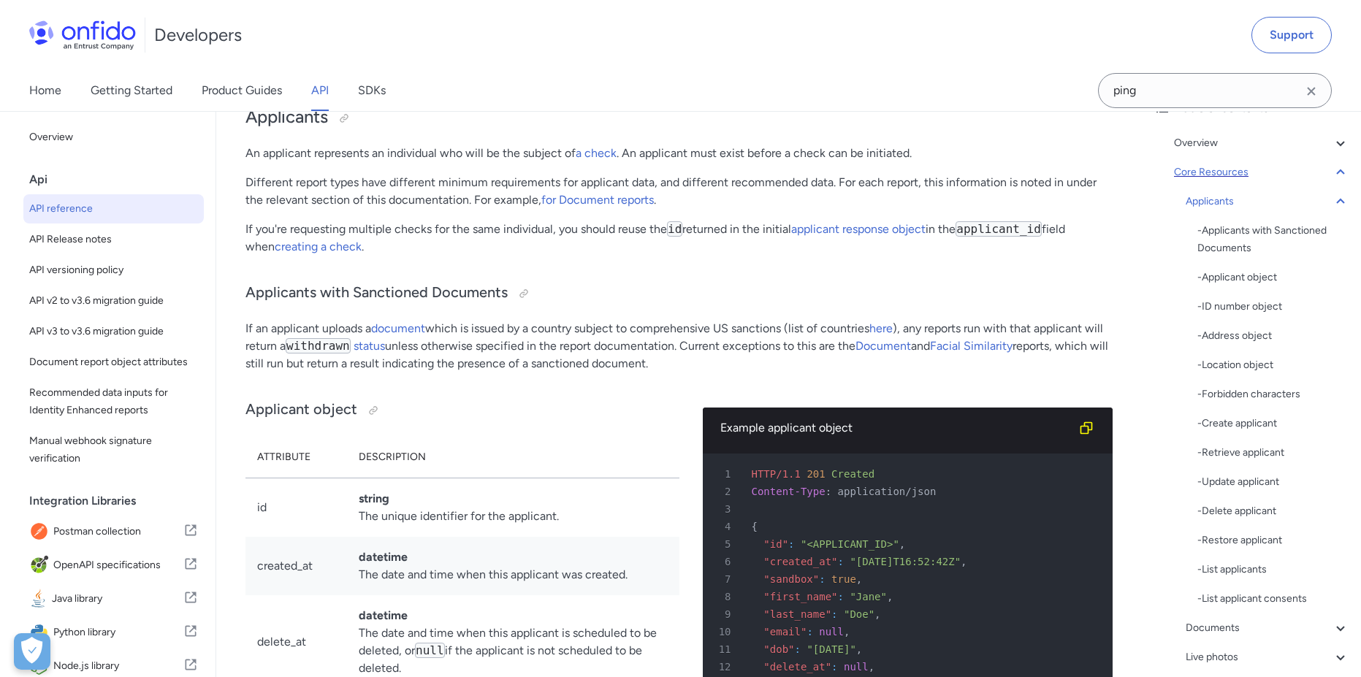
click at [1331, 178] on icon at bounding box center [1340, 173] width 18 height 18
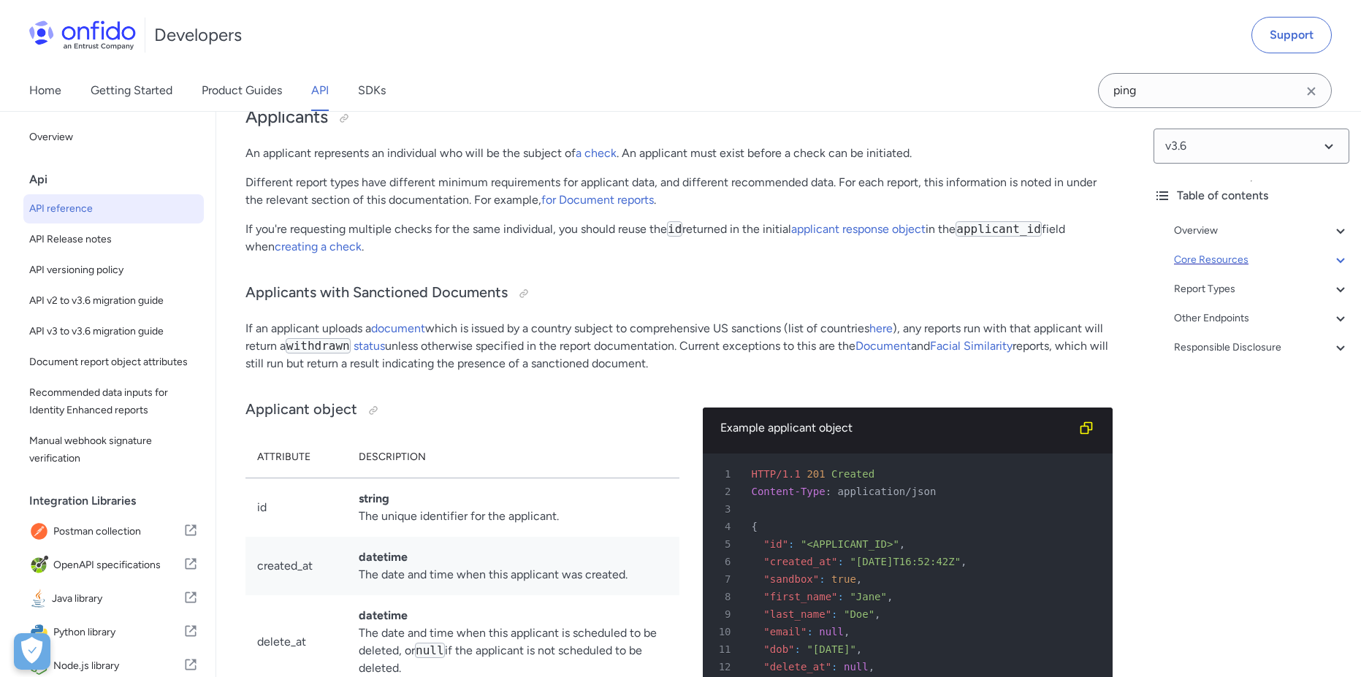
scroll to position [0, 0]
click at [1334, 317] on icon at bounding box center [1340, 319] width 18 height 18
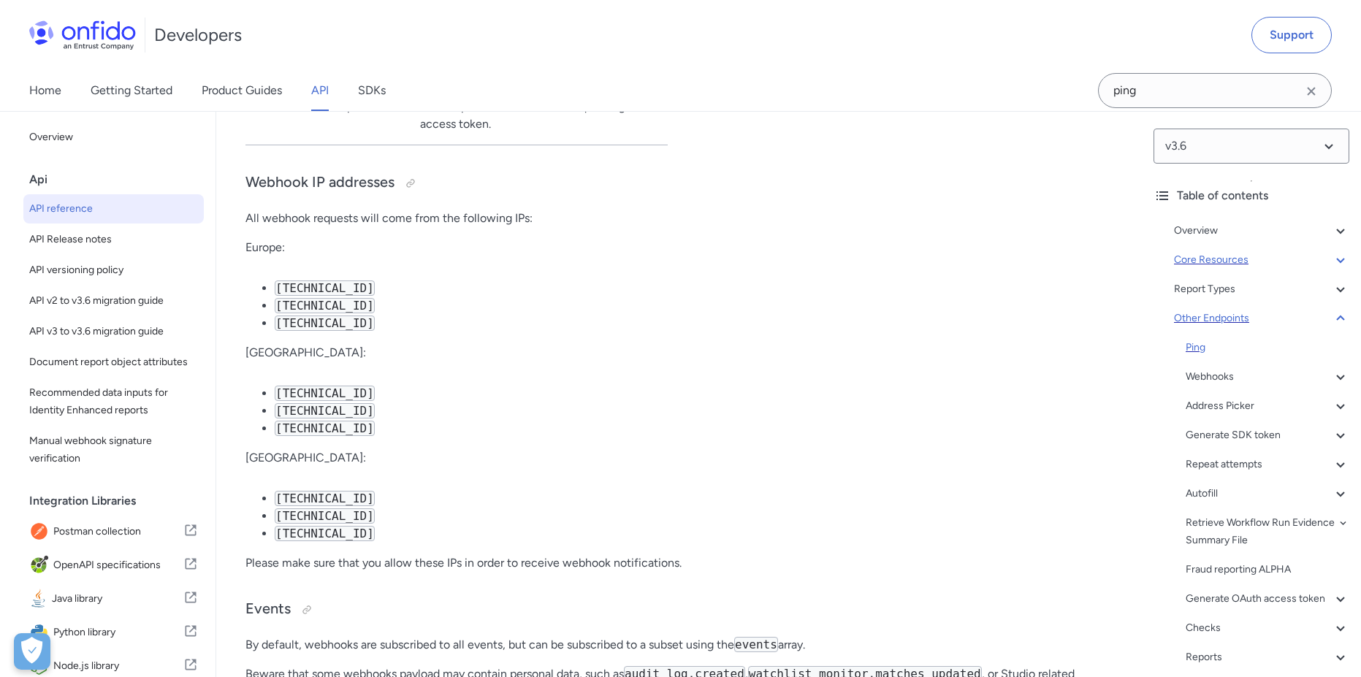
click at [1206, 351] on div "Ping" at bounding box center [1267, 348] width 164 height 18
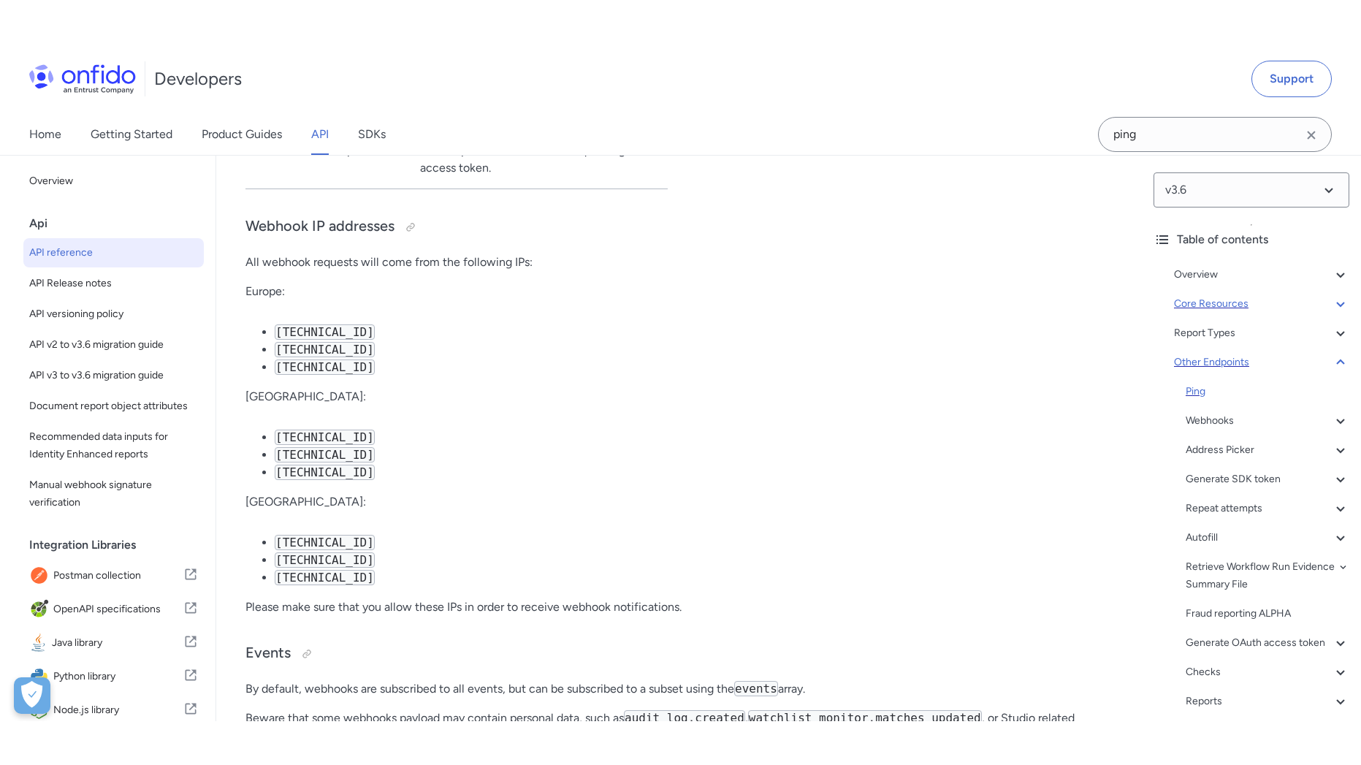
scroll to position [111314, 0]
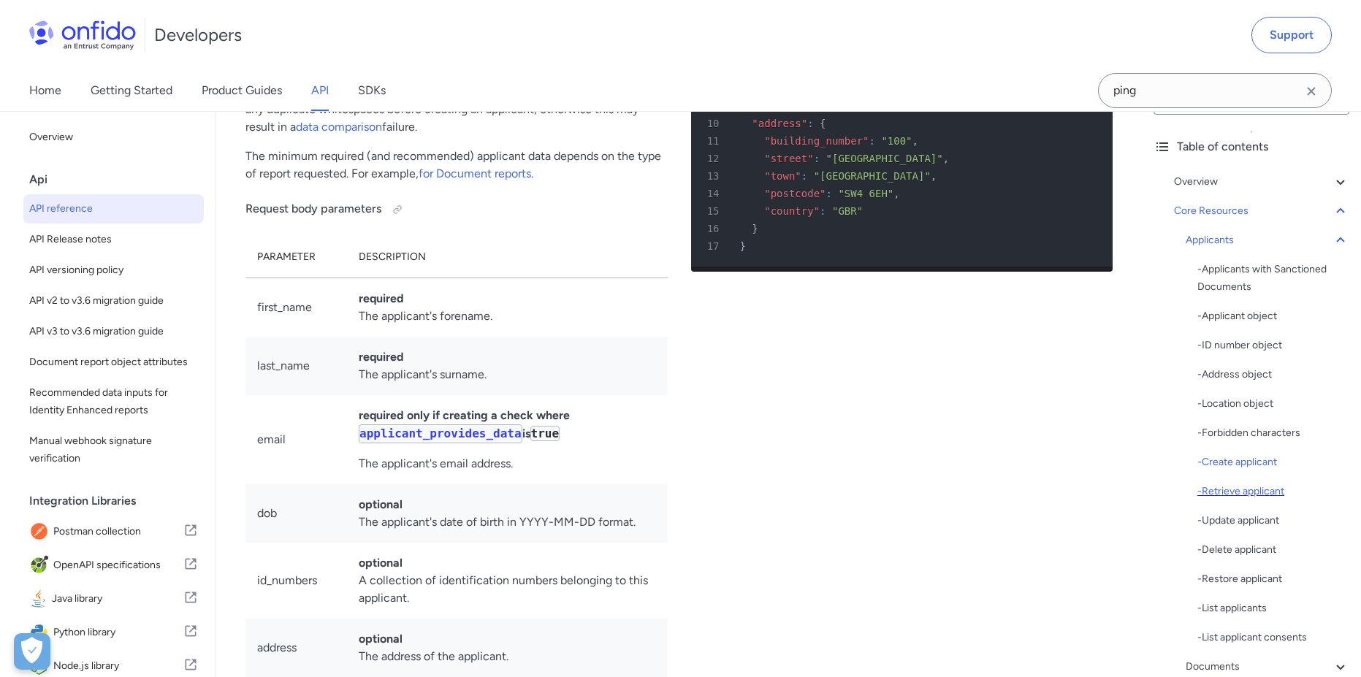
scroll to position [88, 0]
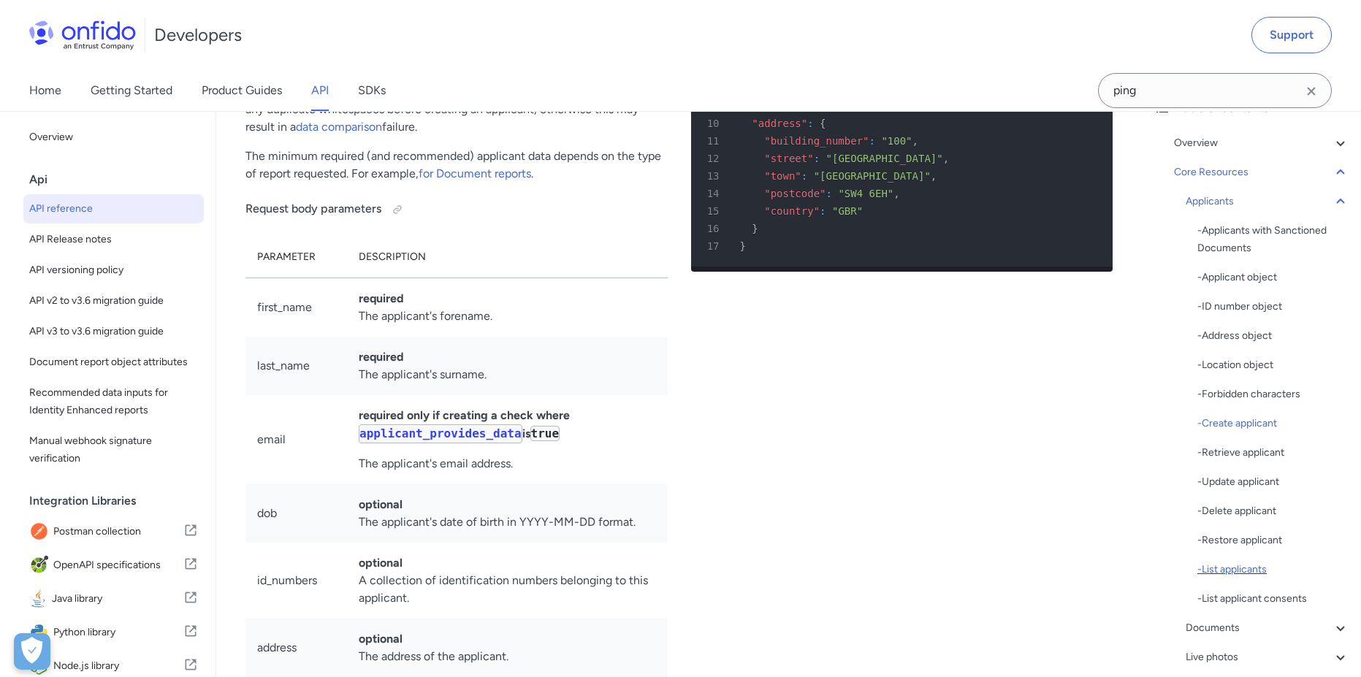
click at [1242, 572] on div "- List applicants" at bounding box center [1273, 570] width 152 height 18
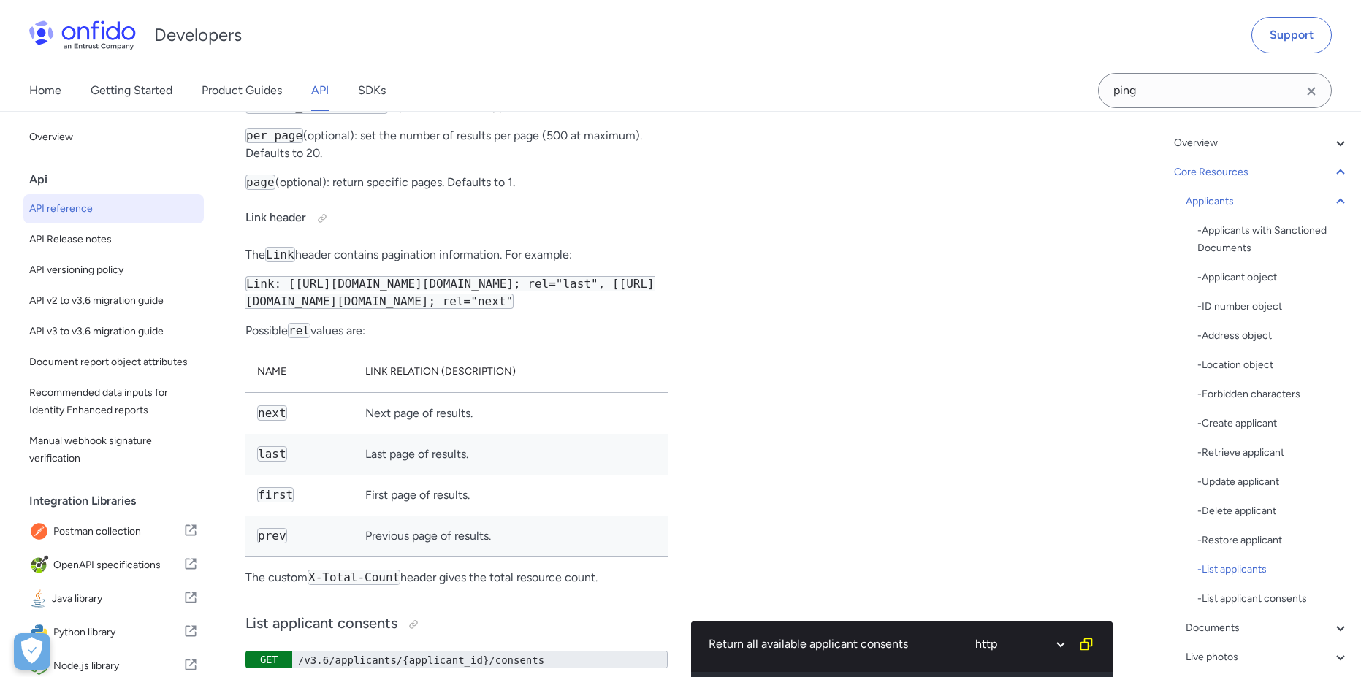
scroll to position [21660, 0]
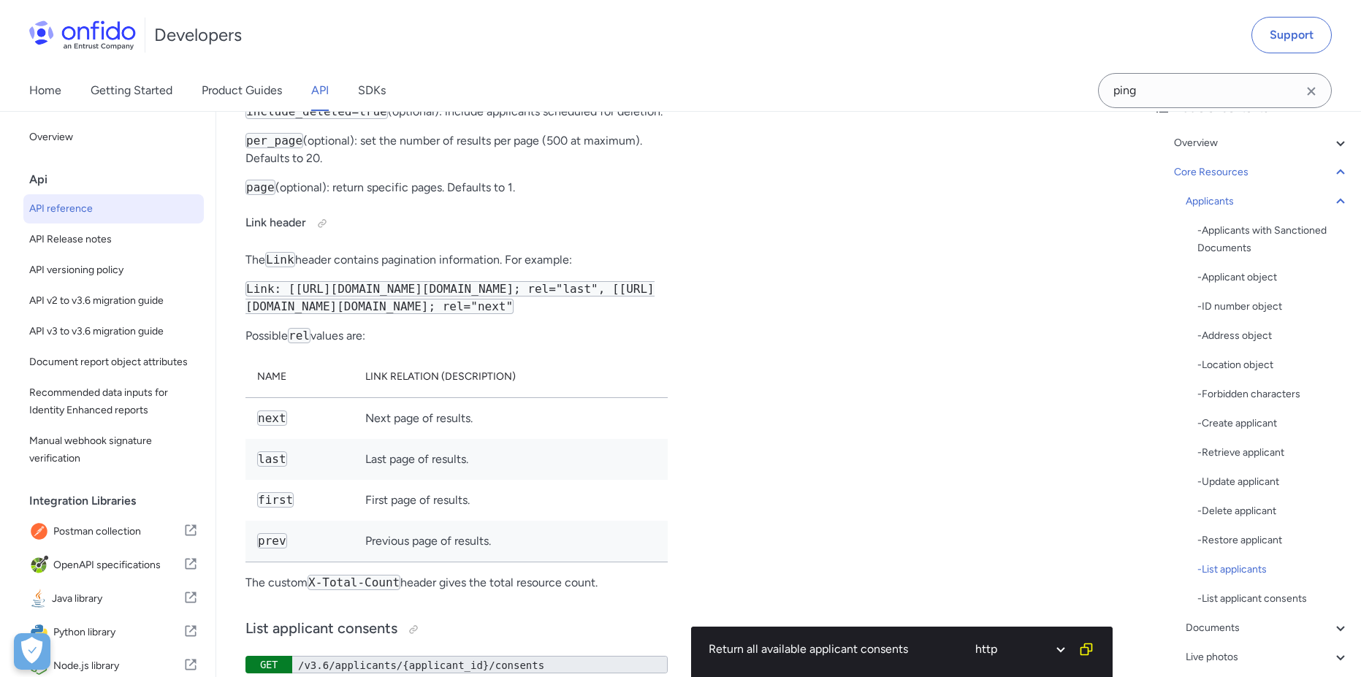
select select "java"
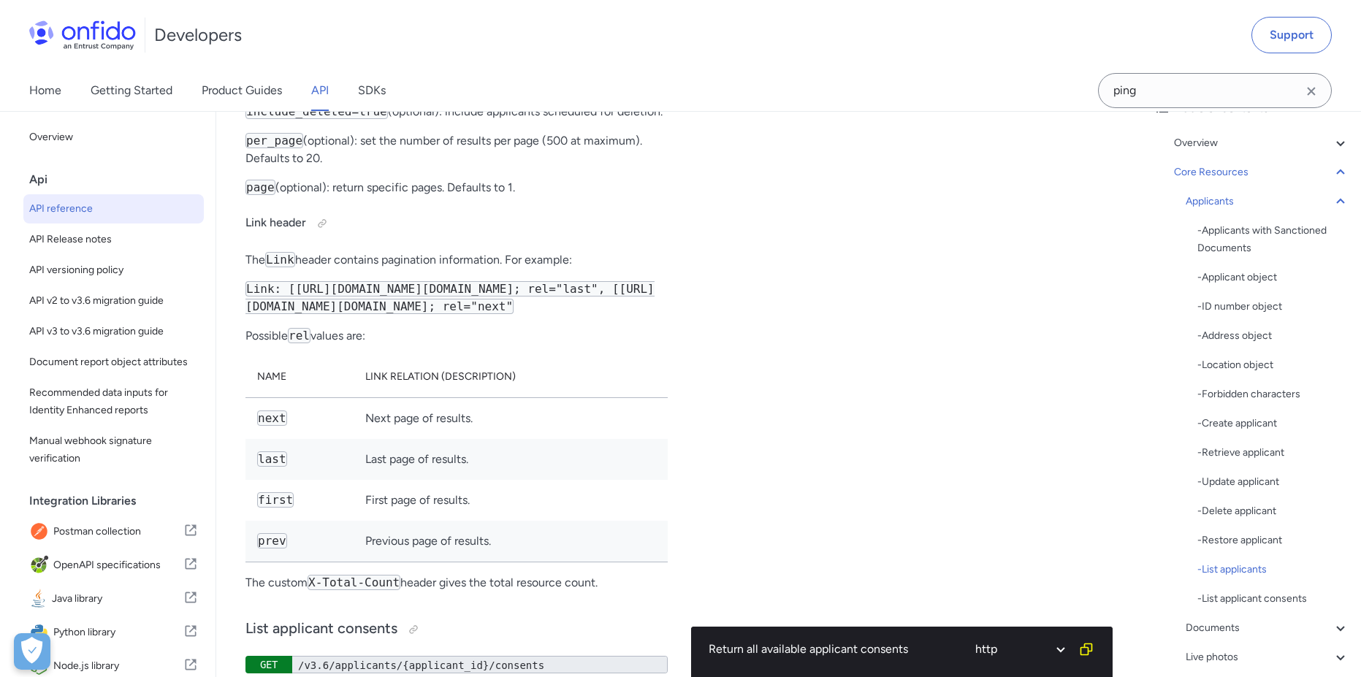
select select "java"
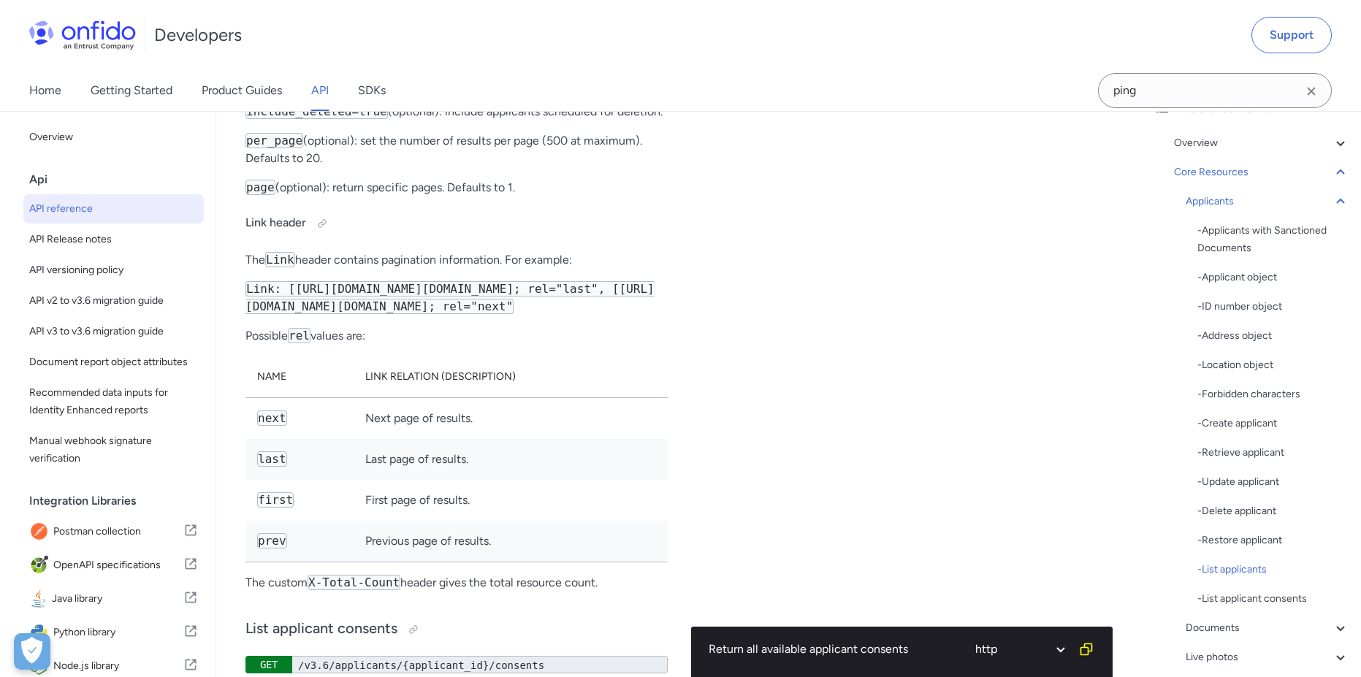
select select "java"
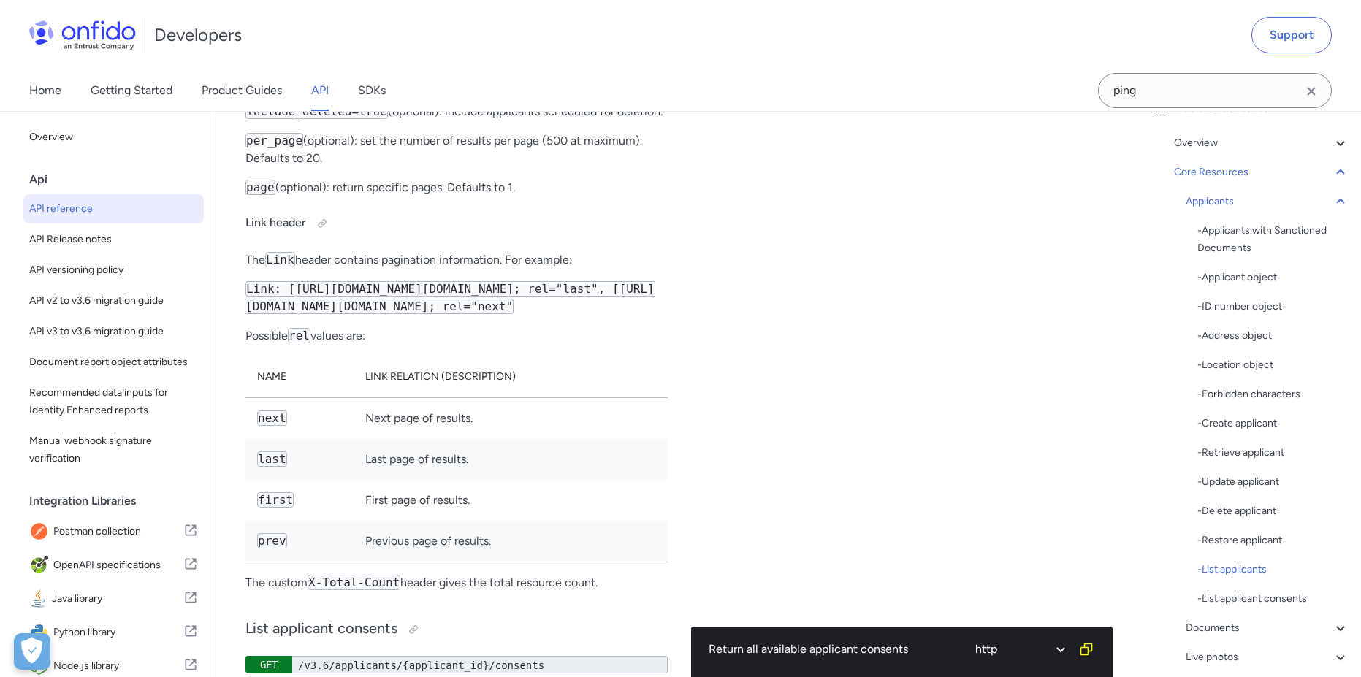
select select "java"
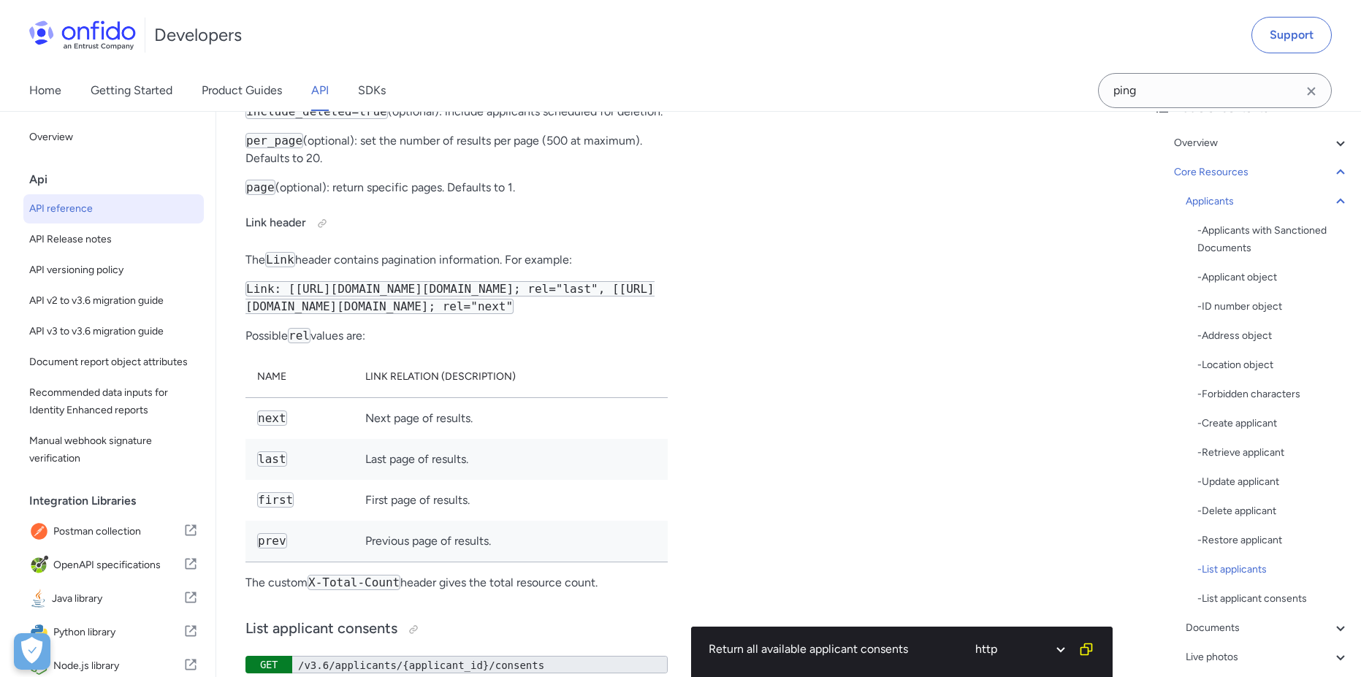
select select "java"
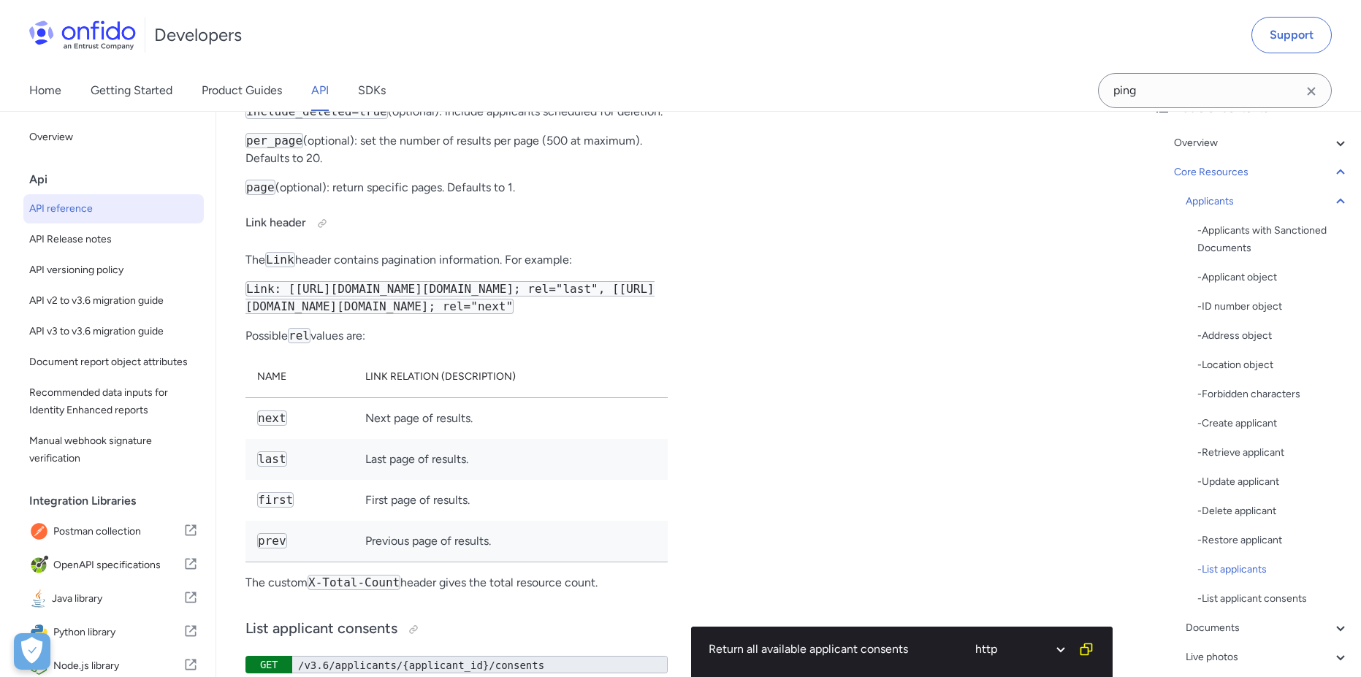
select select "java"
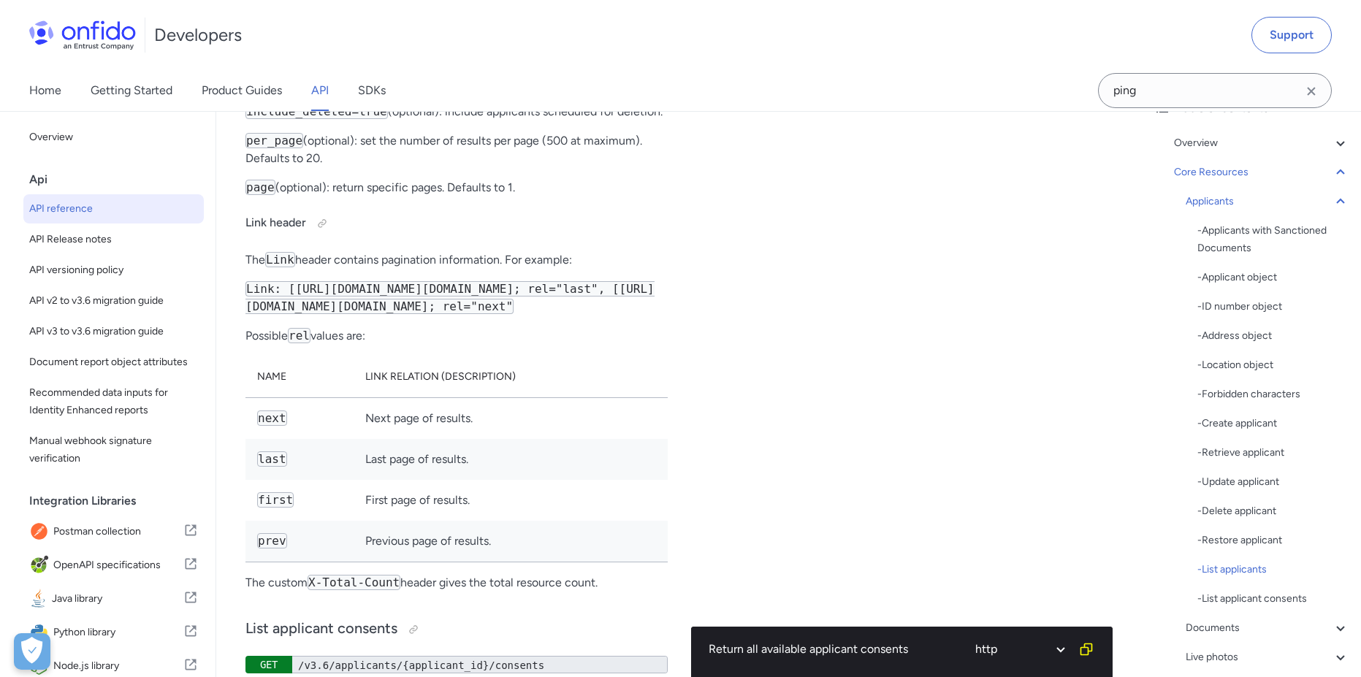
select select "java"
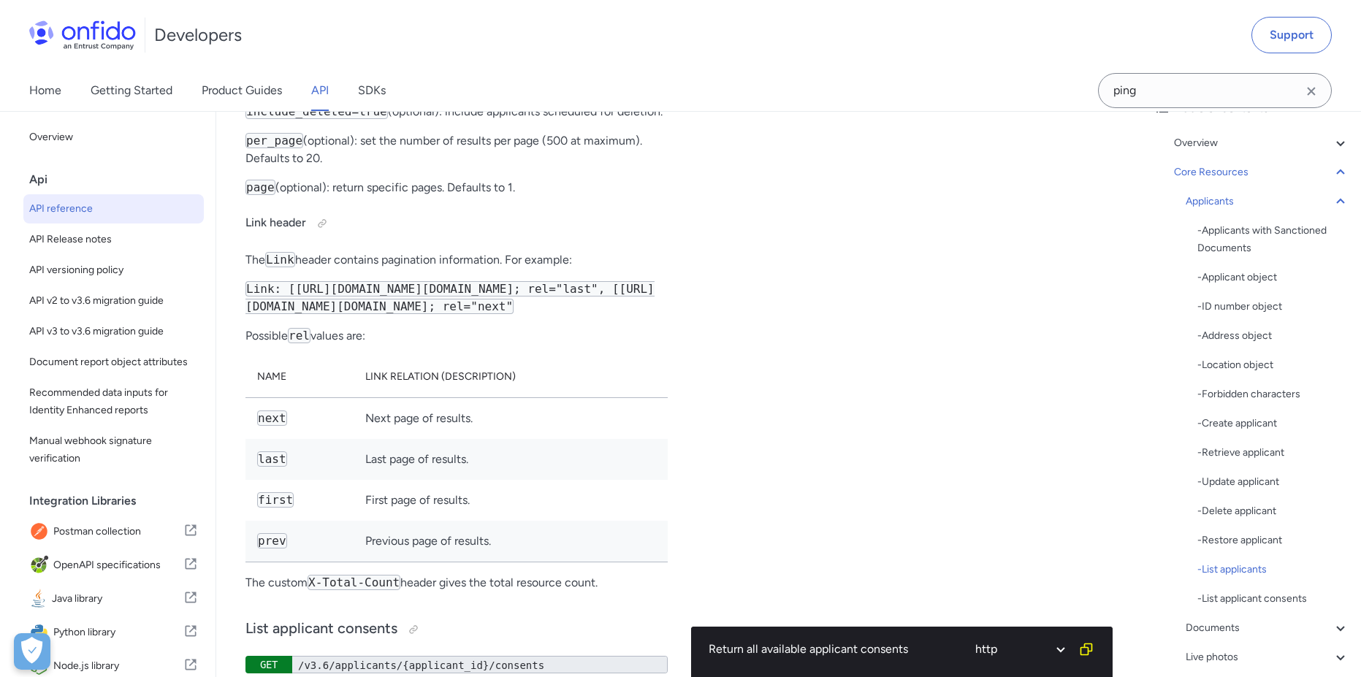
select select "java"
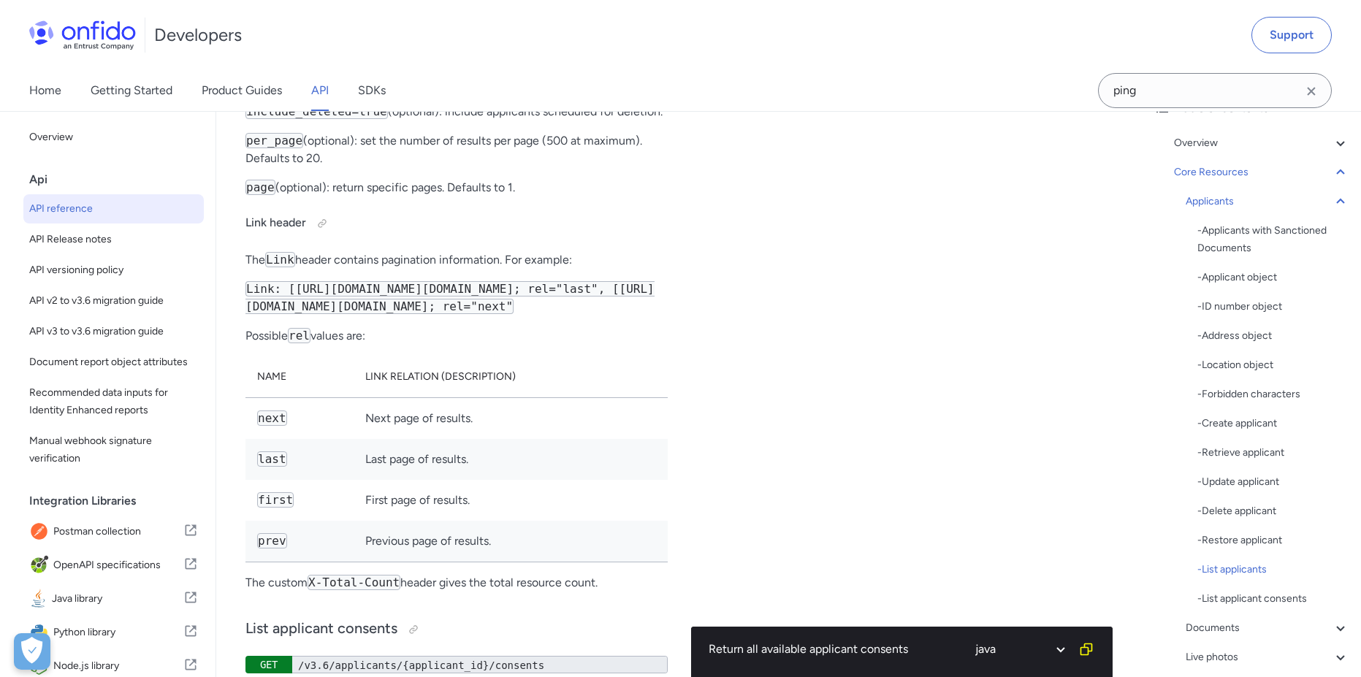
select select "java"
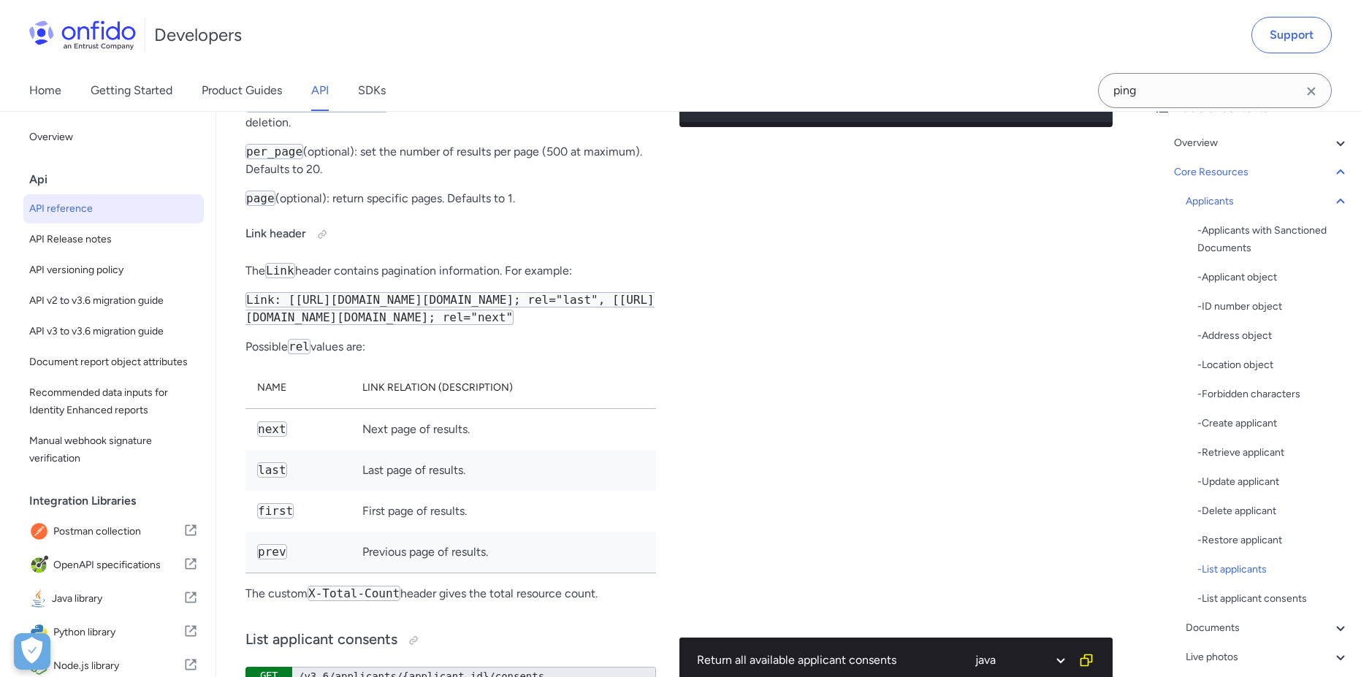
scroll to position [0, 218]
drag, startPoint x: 901, startPoint y: 358, endPoint x: 1134, endPoint y: 363, distance: 233.0
click at [1000, 107] on span "includeDeleted" at bounding box center [959, 102] width 86 height 12
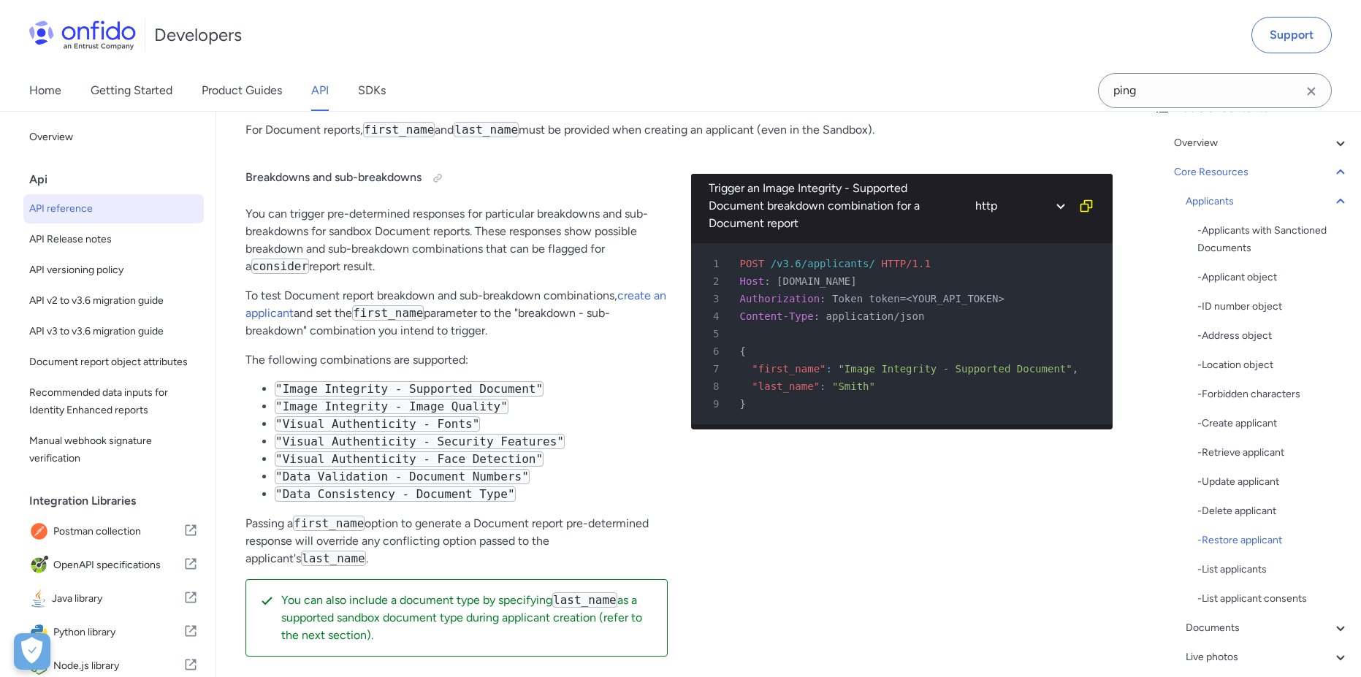
scroll to position [0, 0]
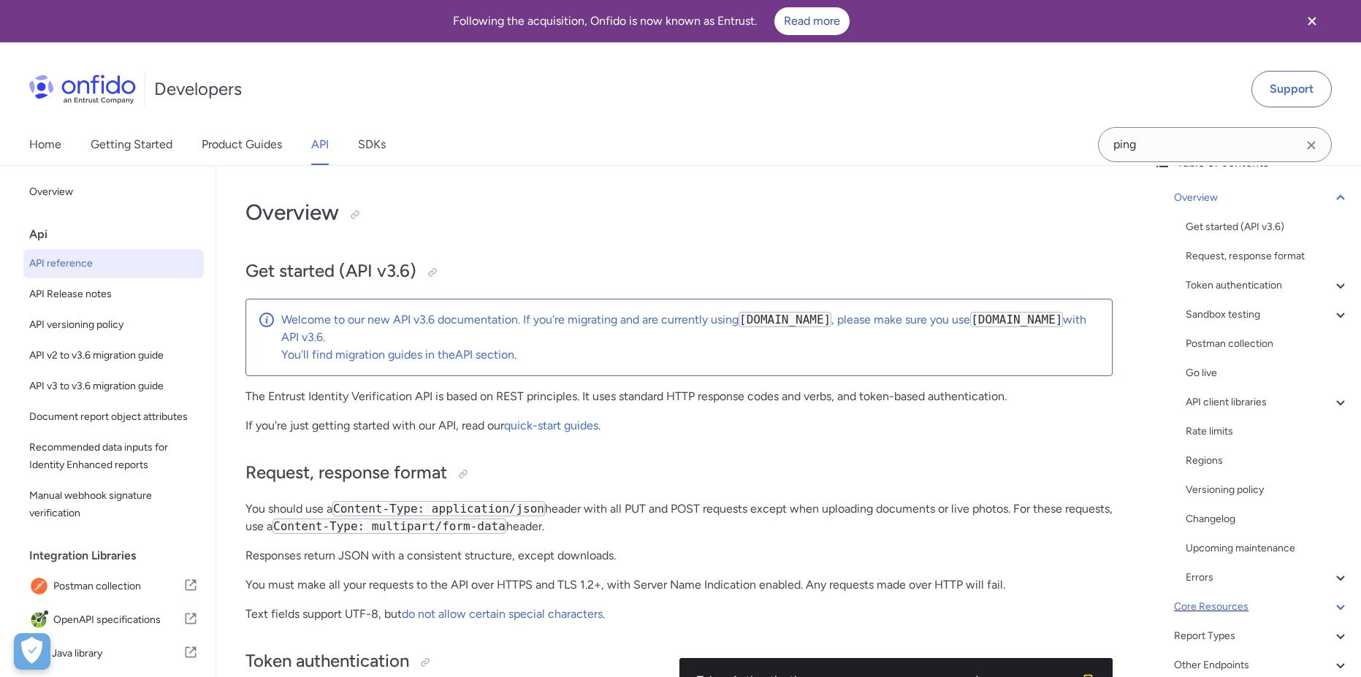
click at [1271, 610] on div "Core Resources" at bounding box center [1261, 607] width 175 height 18
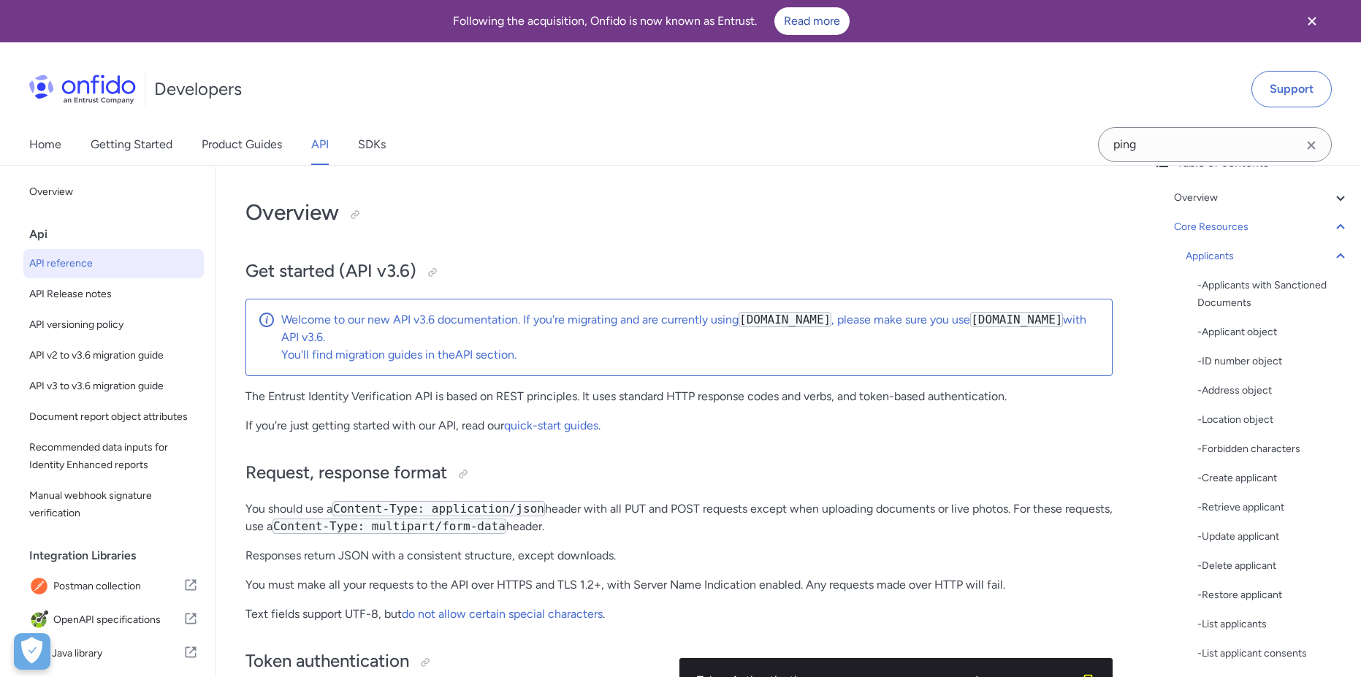
scroll to position [14523, 0]
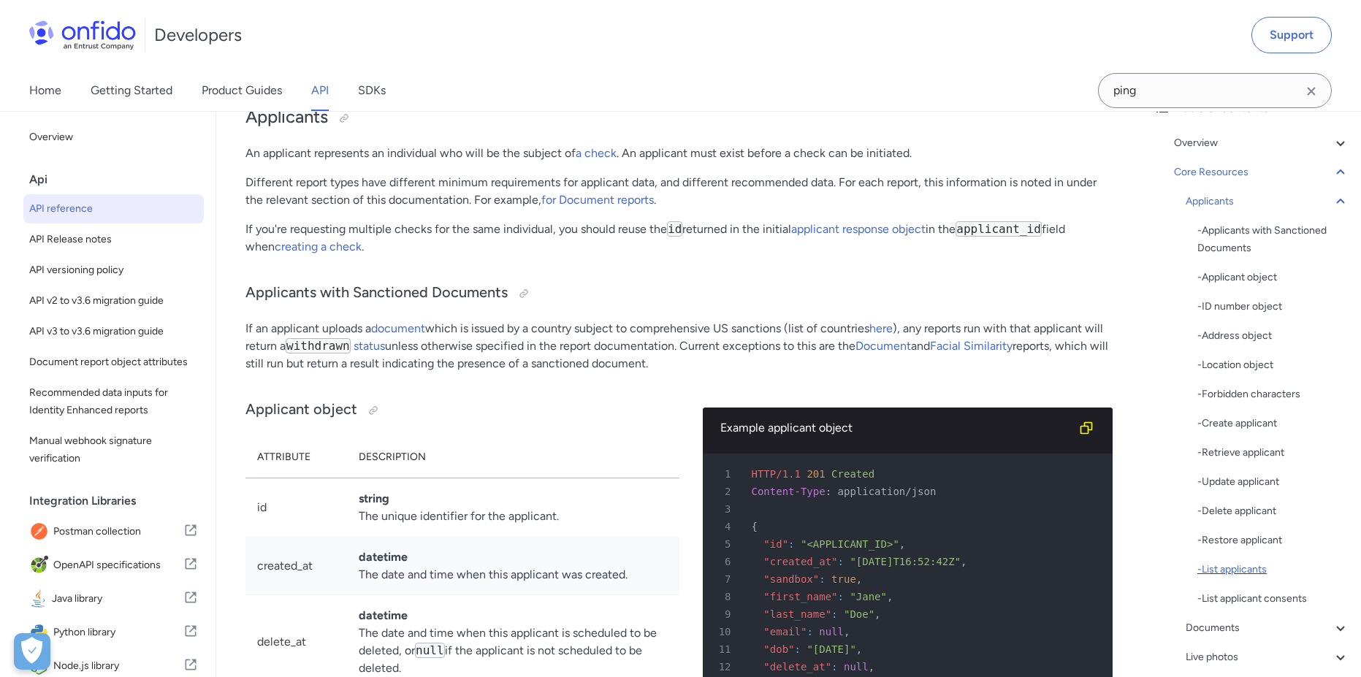
click at [1257, 568] on div "- List applicants" at bounding box center [1273, 570] width 152 height 18
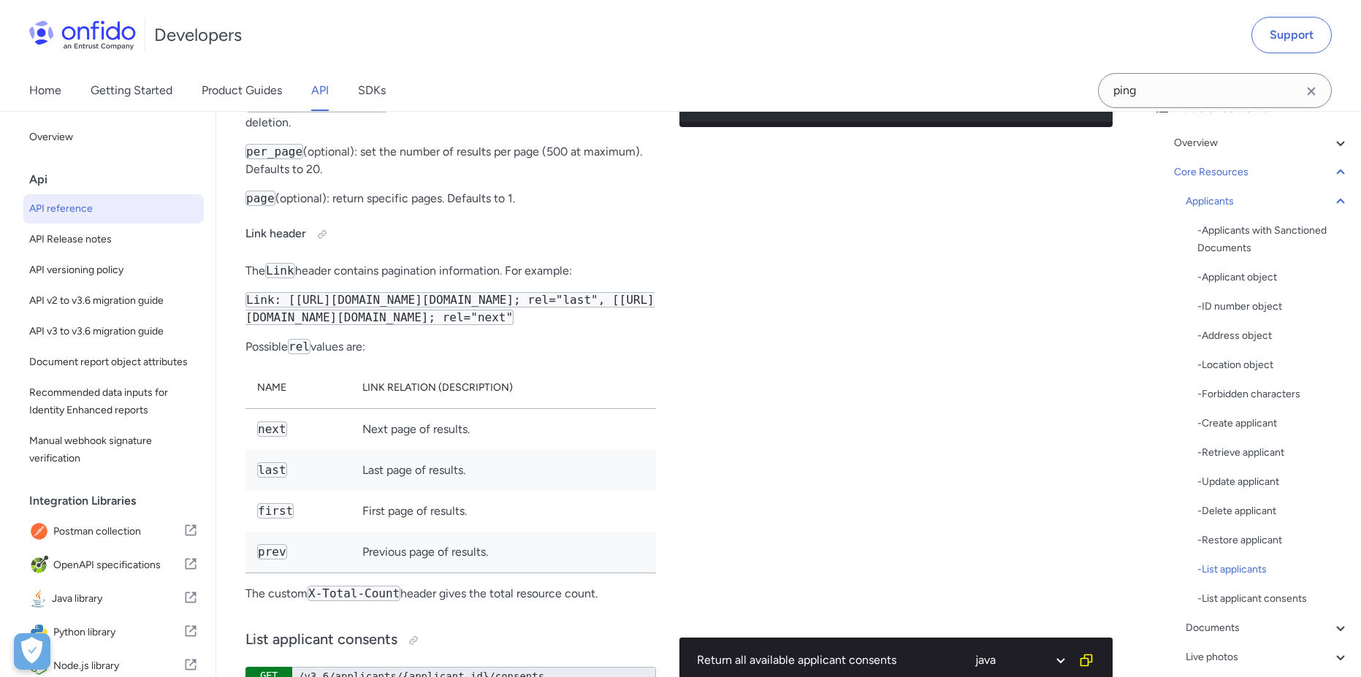
click at [809, 483] on div "Return all applicants youve created ruby python php javascript java http bash 1…" at bounding box center [896, 250] width 434 height 730
click at [781, 430] on div "Return all applicants youve created ruby python php javascript java http bash 1…" at bounding box center [896, 250] width 434 height 730
click at [838, 55] on span "20" at bounding box center [832, 49] width 12 height 12
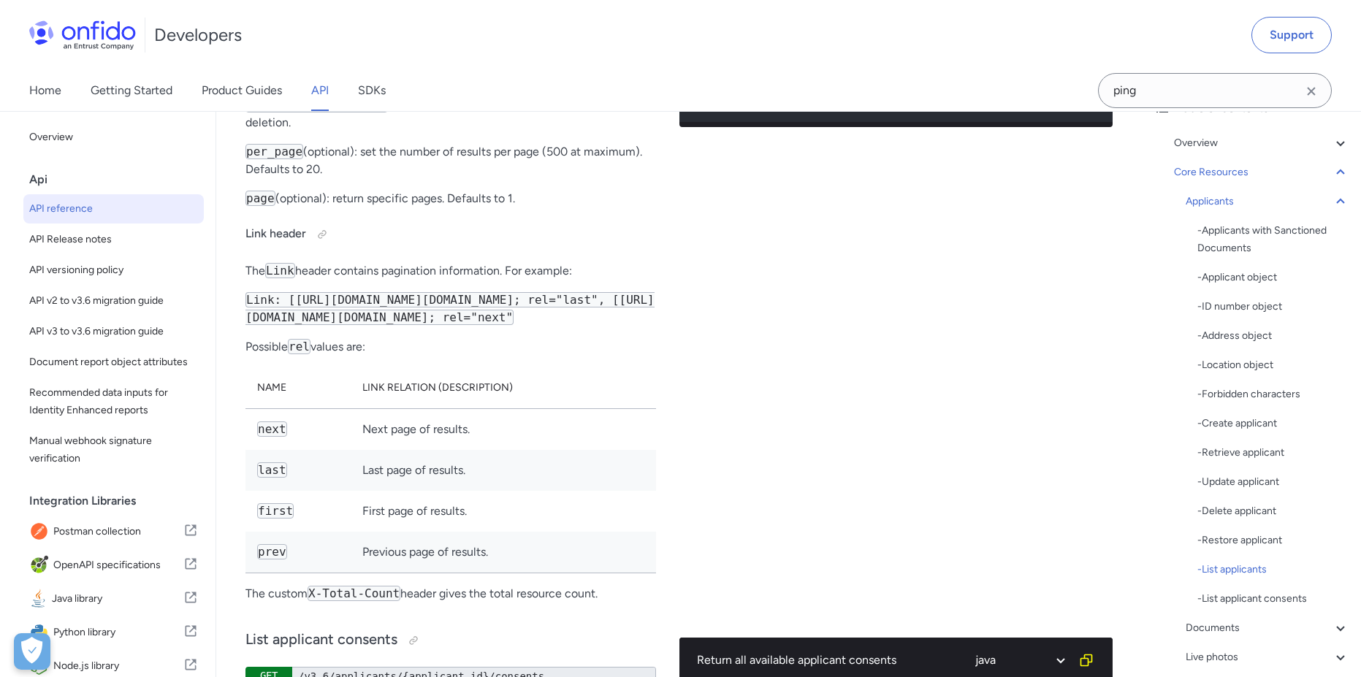
drag, startPoint x: 844, startPoint y: 305, endPoint x: 853, endPoint y: 306, distance: 8.8
click at [852, 58] on div "5 Integer perPage = 20 ;" at bounding box center [889, 49] width 408 height 18
click at [844, 55] on span ";" at bounding box center [841, 49] width 6 height 12
click at [868, 58] on div "5 Integer perPage = 20 ;" at bounding box center [889, 49] width 408 height 18
